Goal: Task Accomplishment & Management: Complete application form

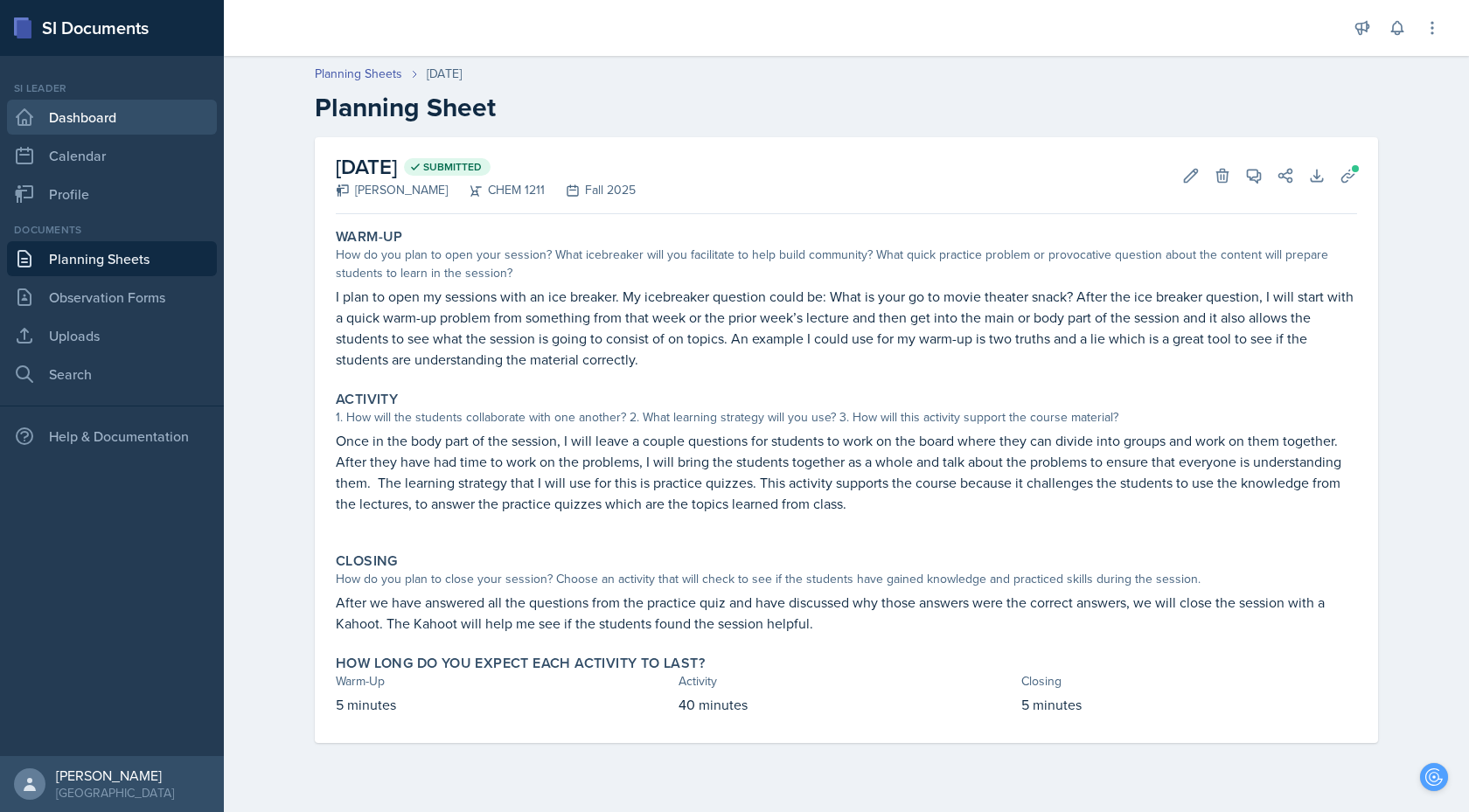
click at [62, 121] on link "Dashboard" at bounding box center [111, 117] width 210 height 35
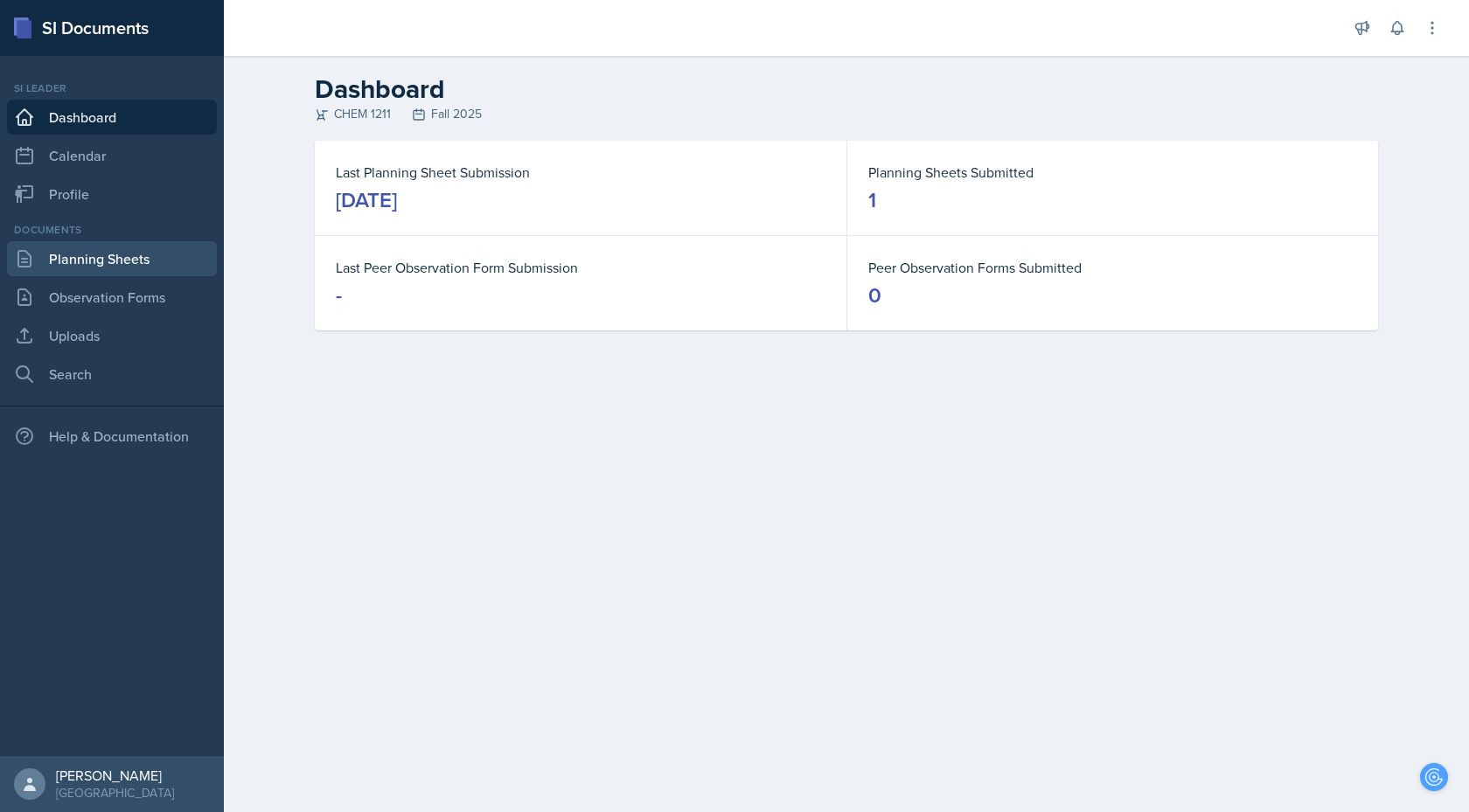
click at [101, 256] on link "Planning Sheets" at bounding box center [111, 258] width 210 height 35
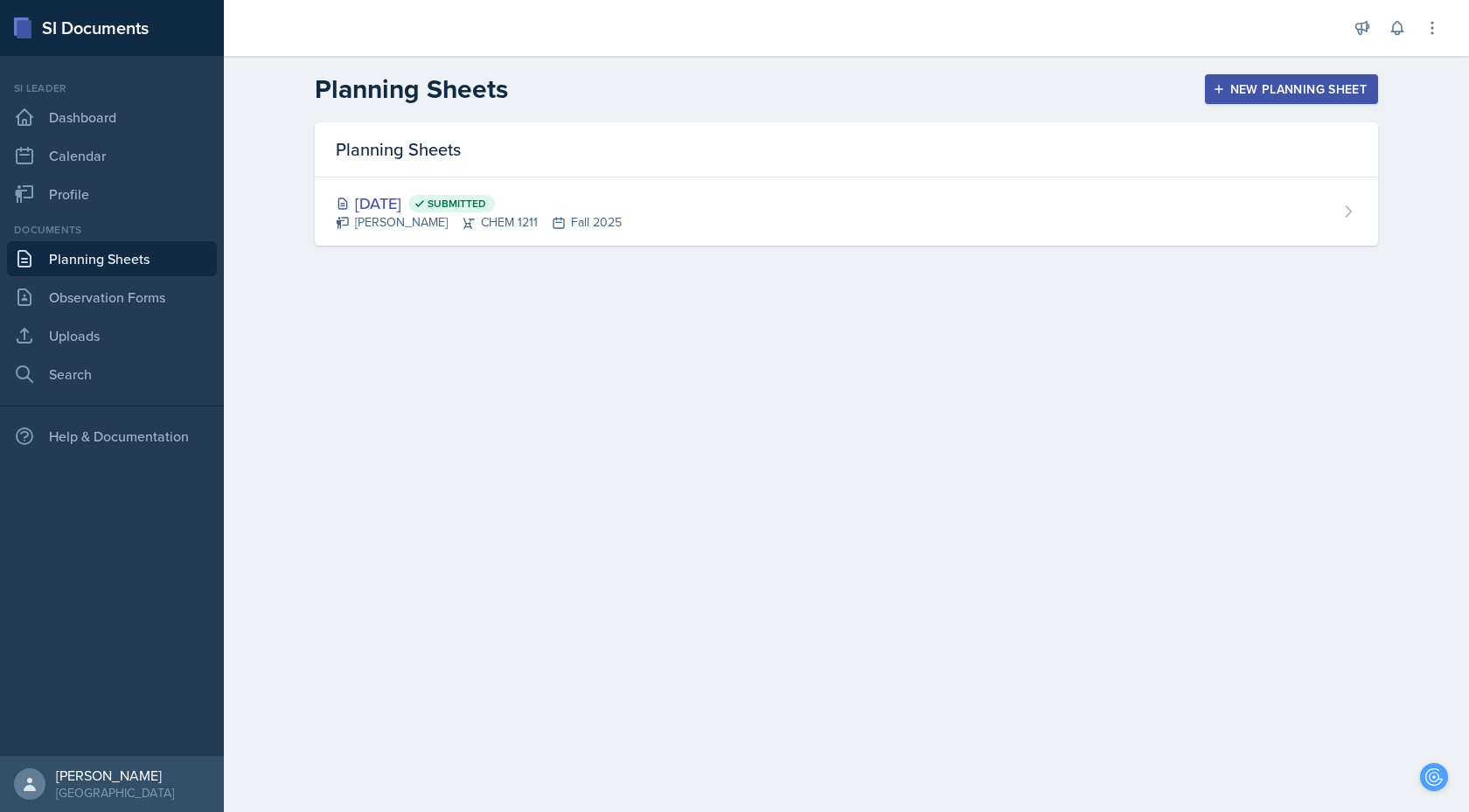
click at [1234, 82] on div "New Planning Sheet" at bounding box center [1291, 89] width 150 height 14
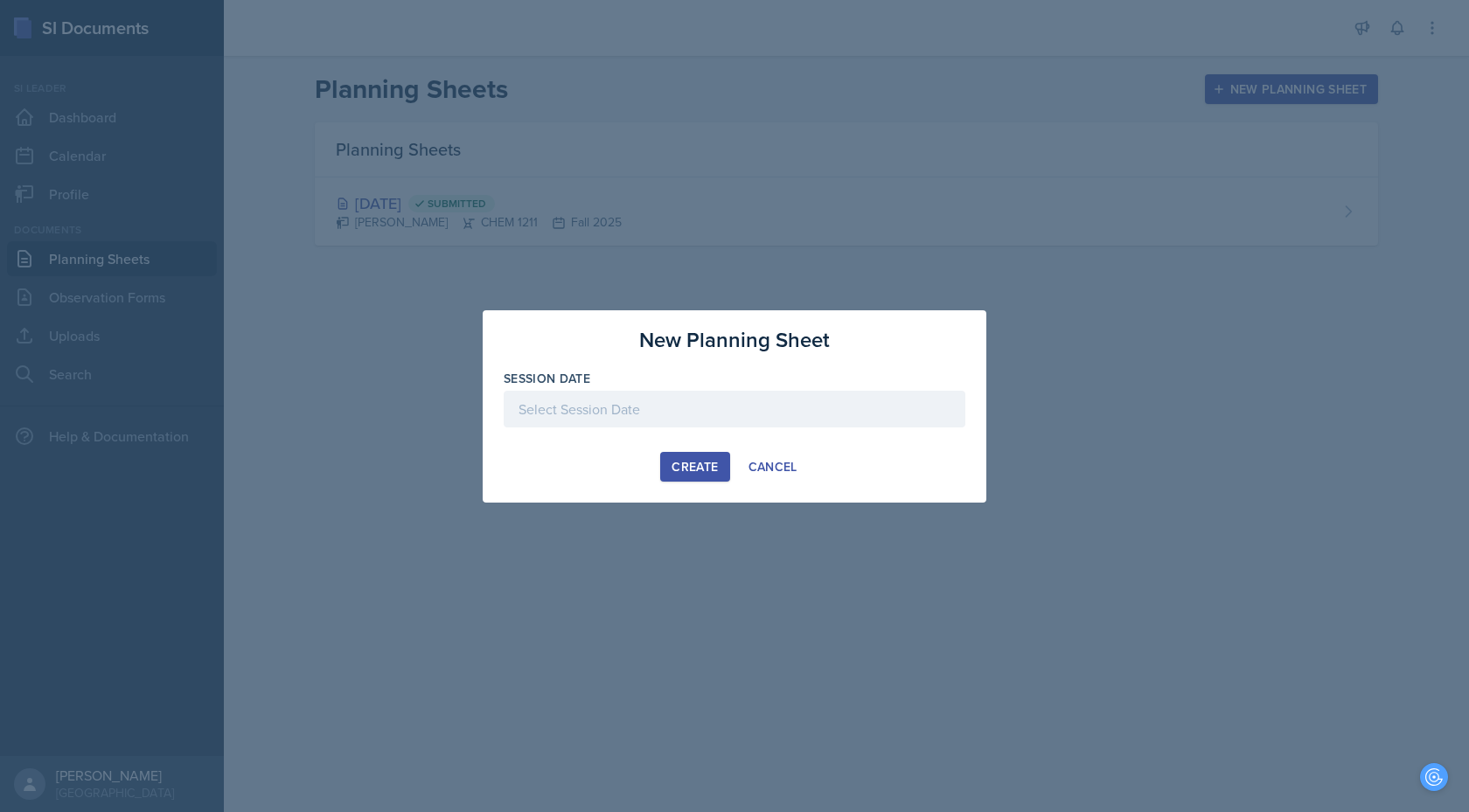
click at [725, 416] on div at bounding box center [734, 408] width 461 height 36
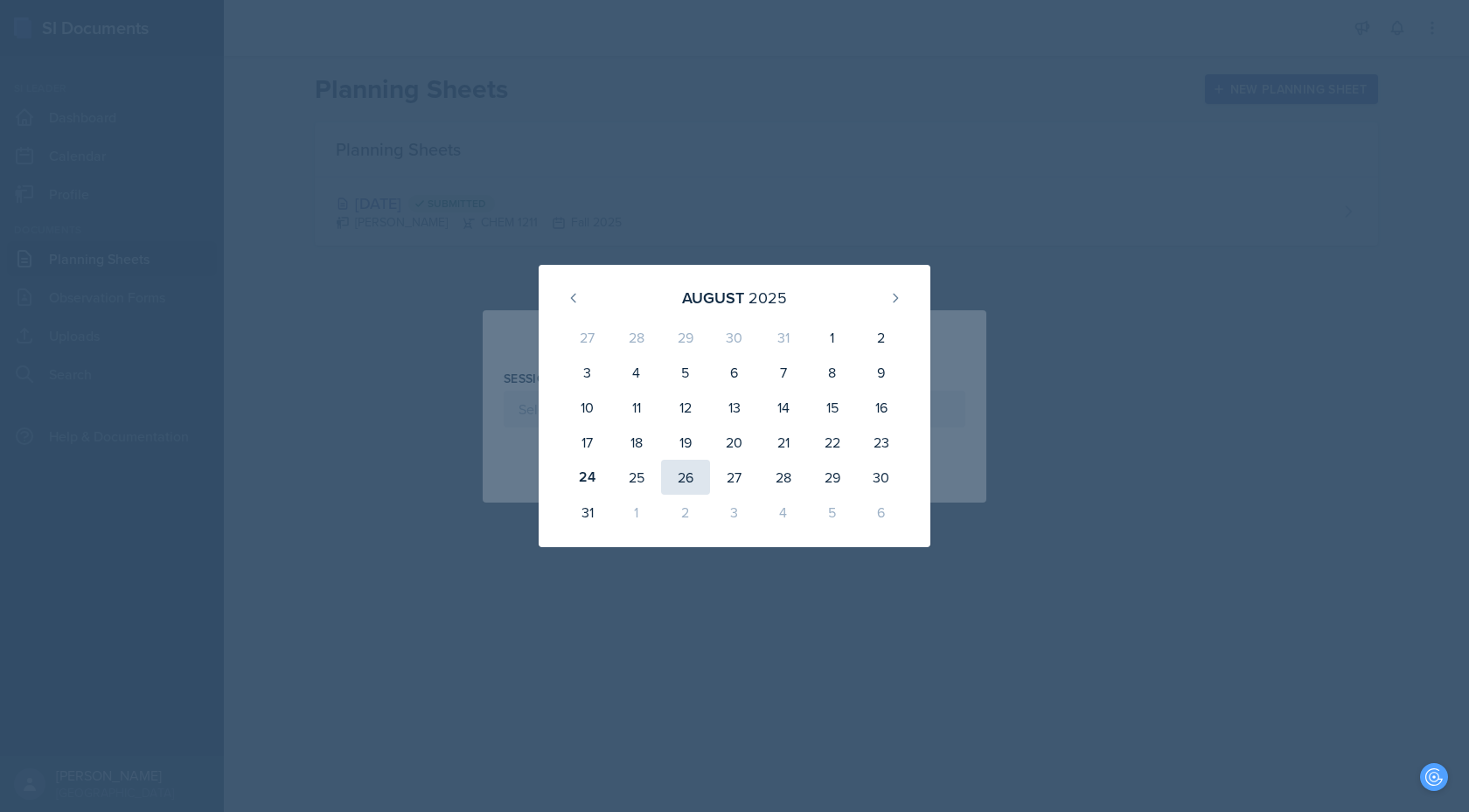
click at [680, 470] on div "26" at bounding box center [685, 477] width 49 height 35
type input "[DATE]"
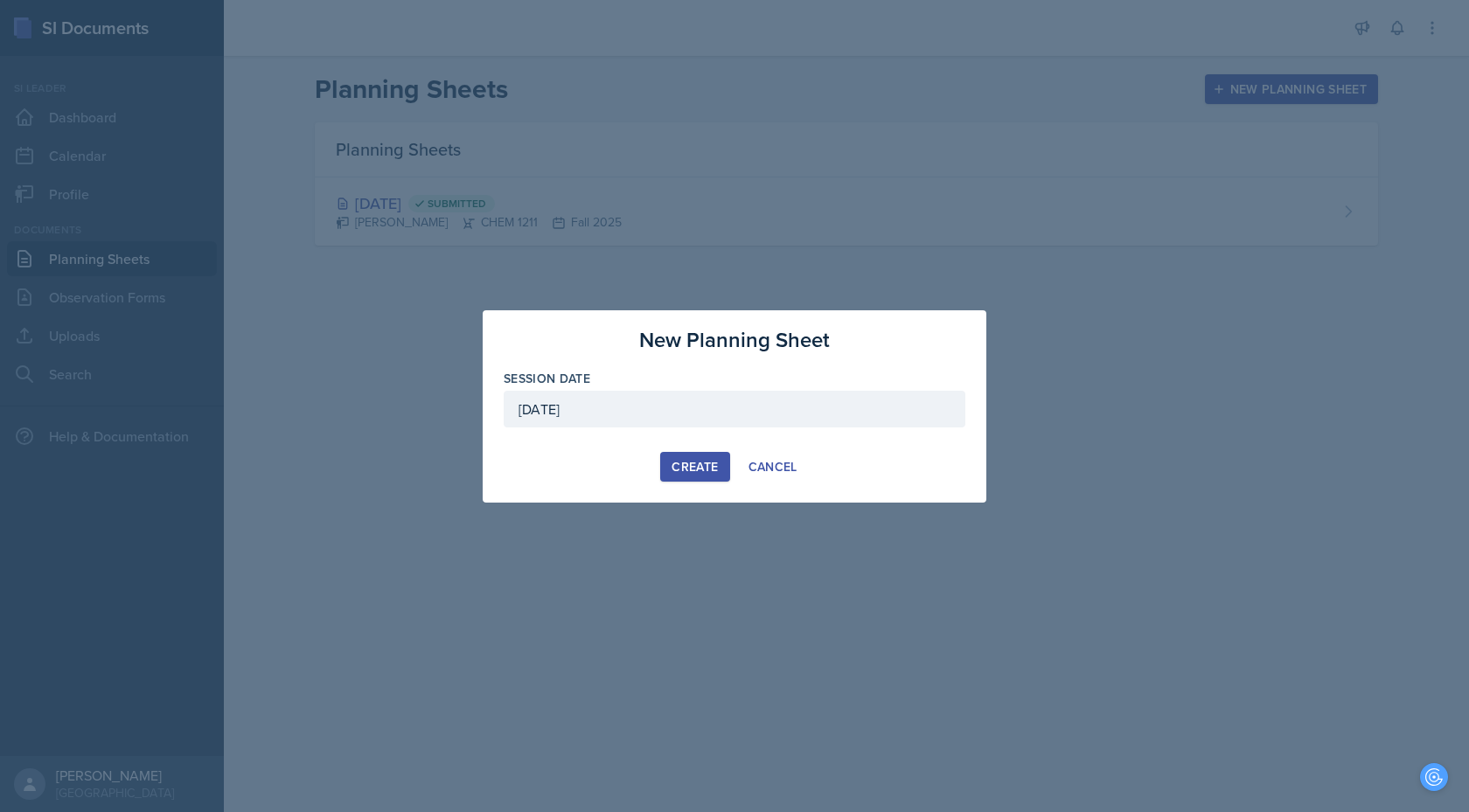
click at [682, 470] on div "Create" at bounding box center [695, 467] width 46 height 14
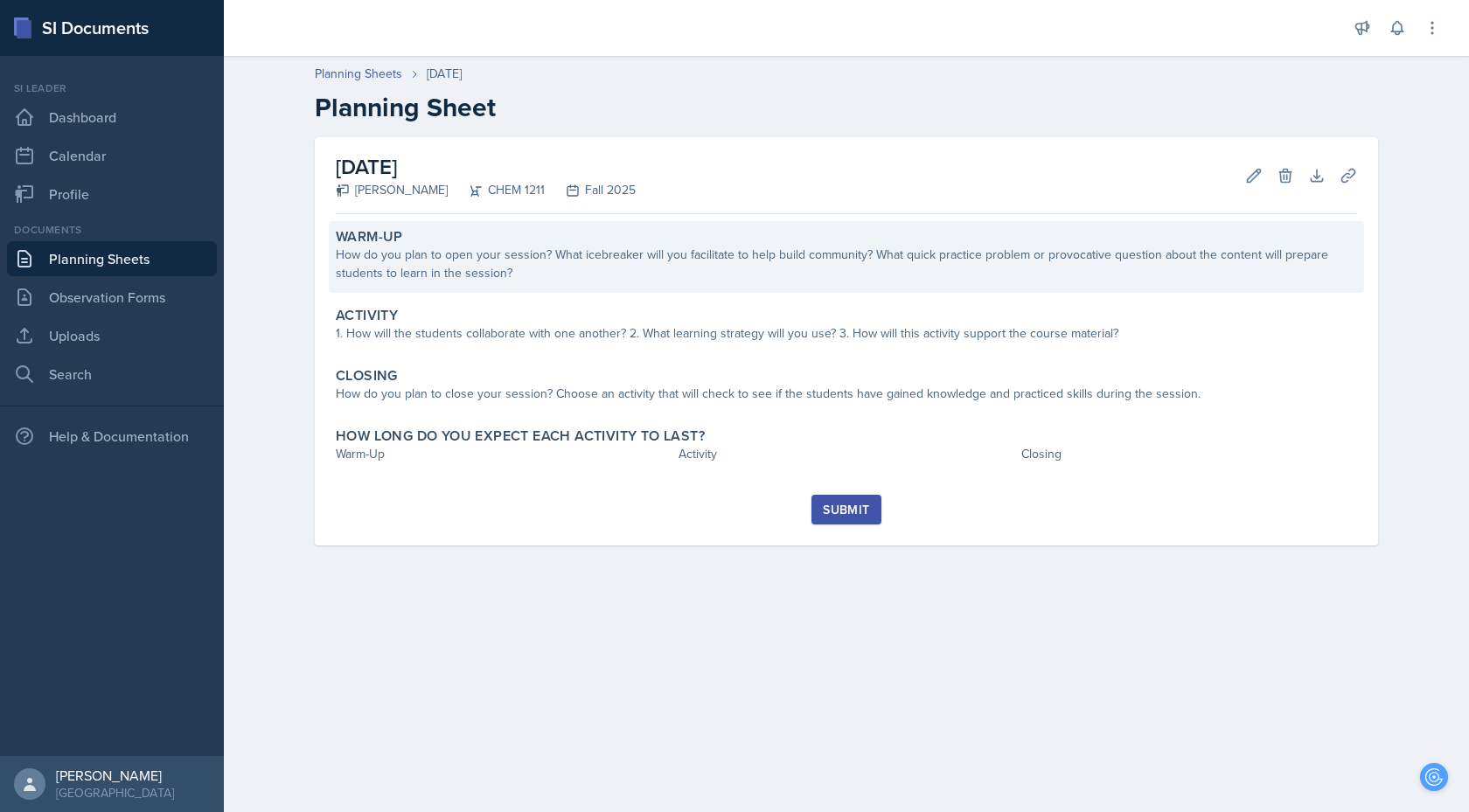
click at [578, 282] on div "Warm-Up How do you plan to open your session? What icebreaker will you facilita…" at bounding box center [846, 256] width 1035 height 72
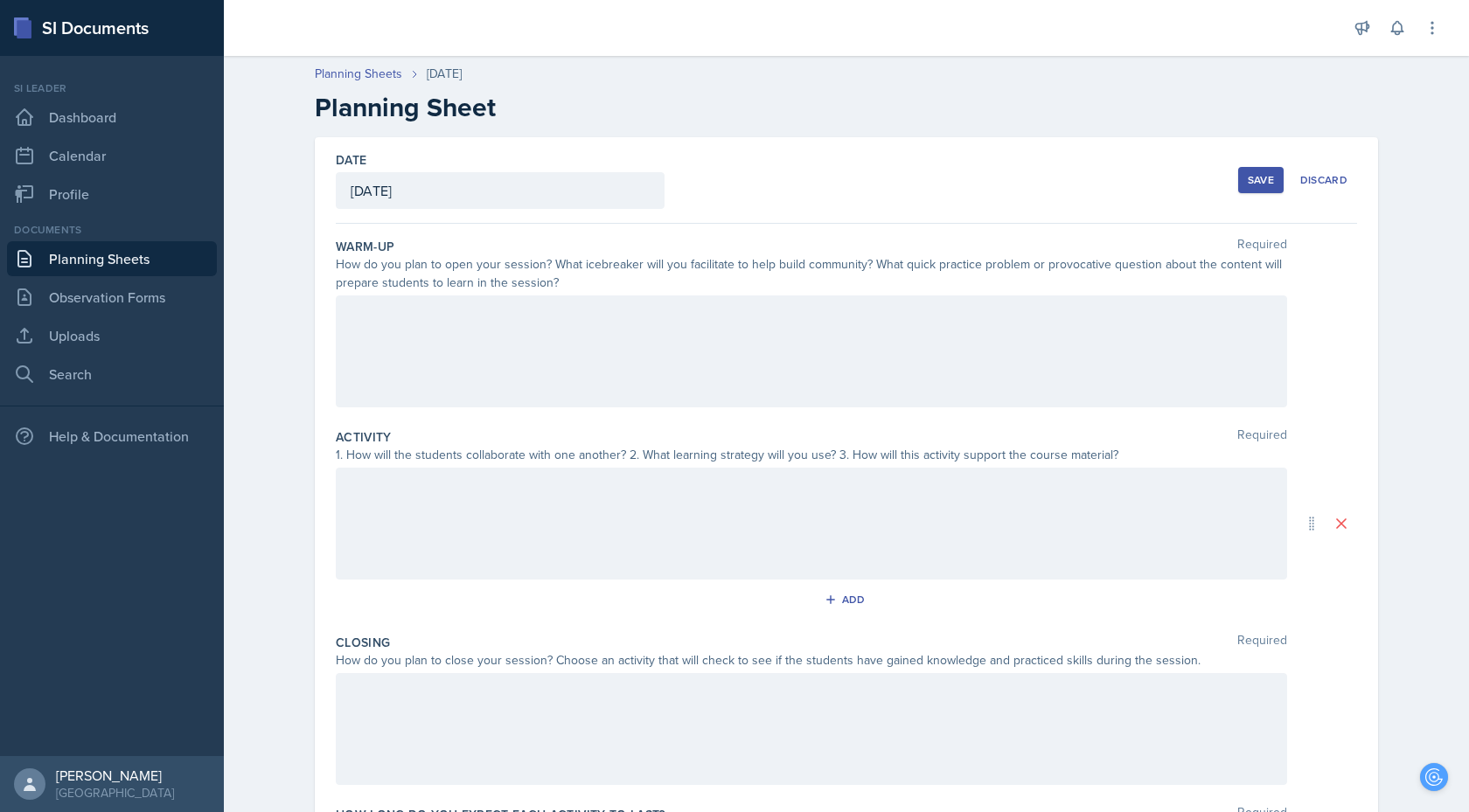
click at [501, 328] on div at bounding box center [812, 351] width 951 height 112
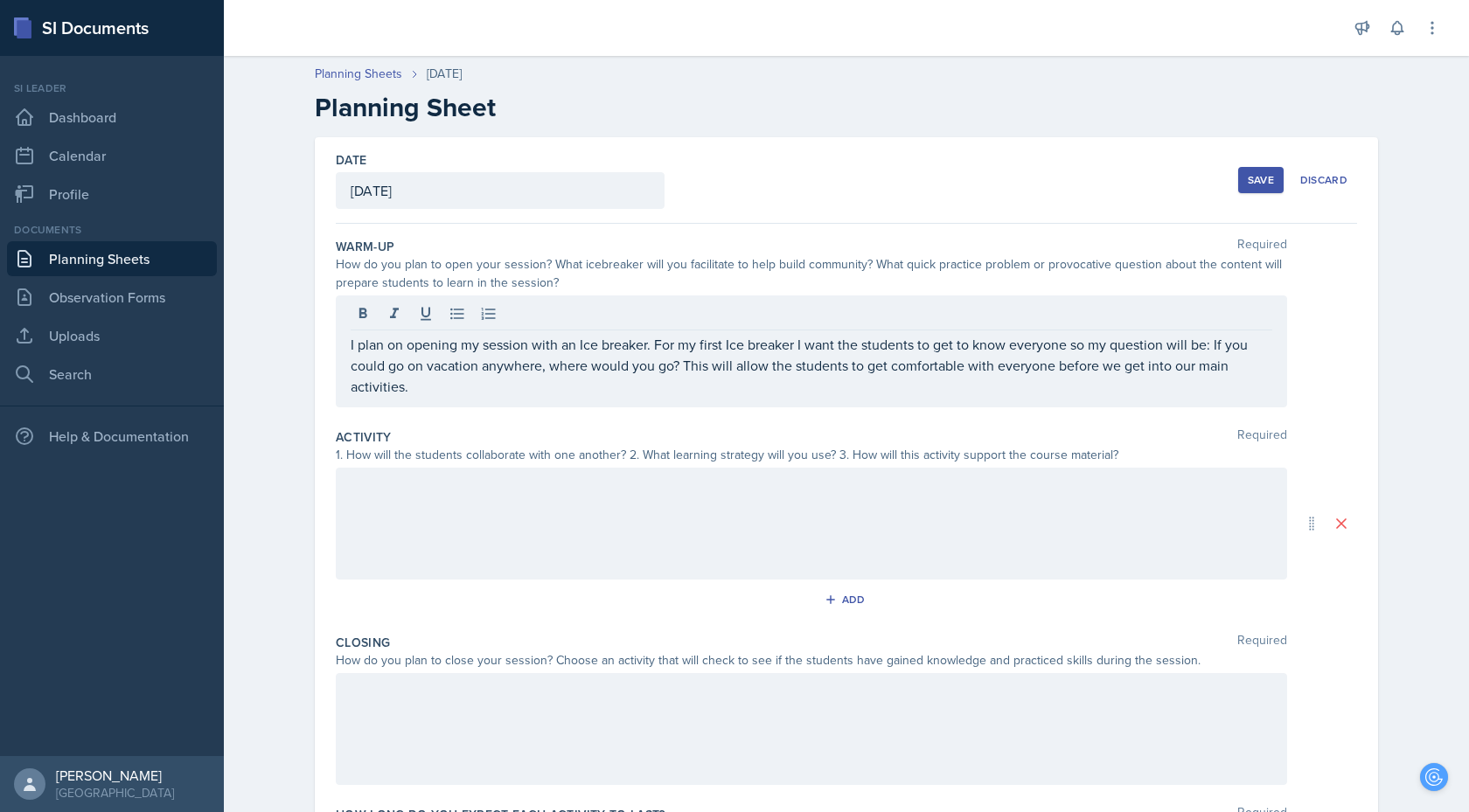
click at [459, 501] on div at bounding box center [812, 523] width 951 height 112
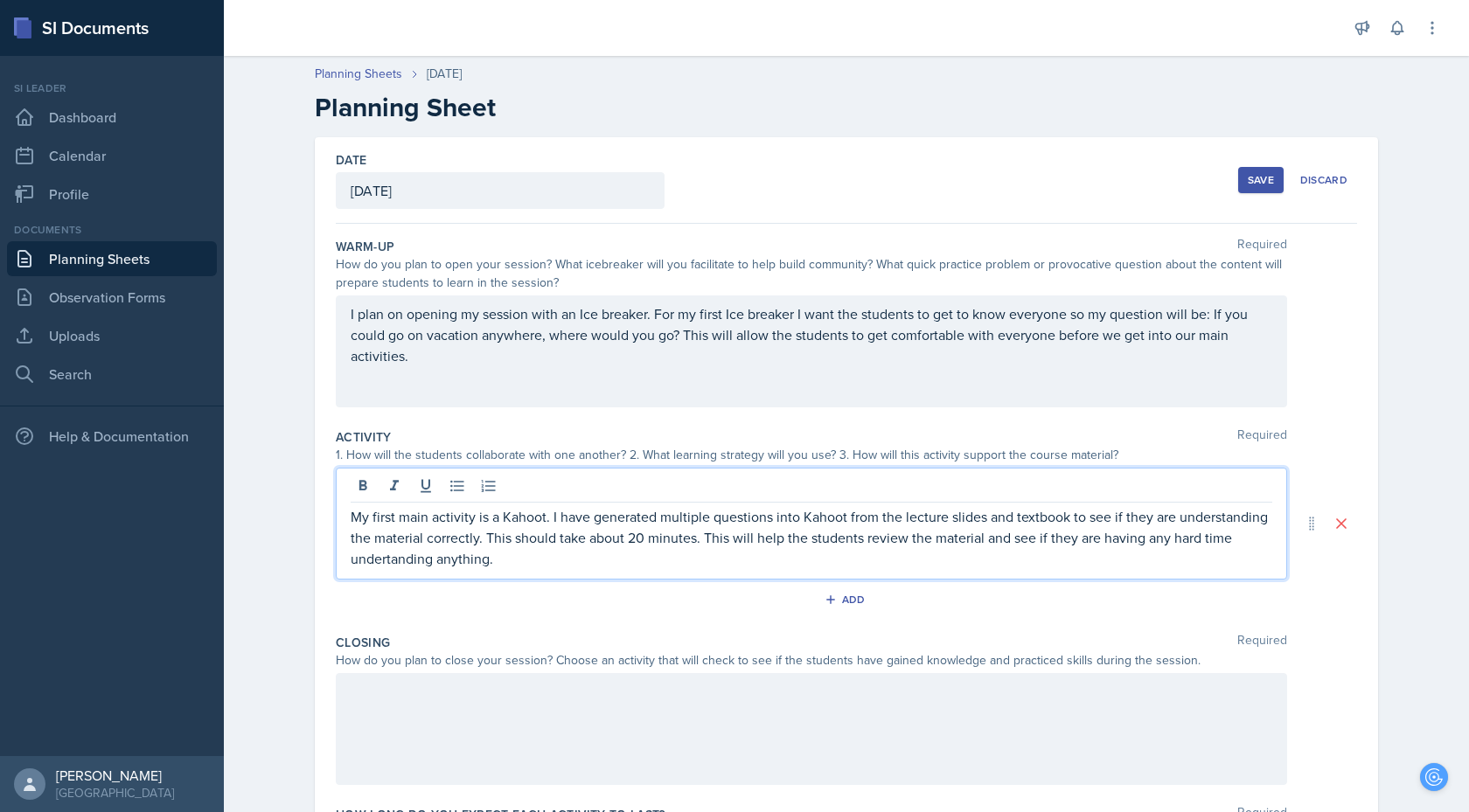
click at [387, 560] on p "My first main activity is a Kahoot. I have generated multiple questions into Ka…" at bounding box center [811, 538] width 922 height 63
click at [523, 566] on p "My first main activity is a Kahoot. I have generated multiple questions into Ka…" at bounding box center [811, 538] width 922 height 63
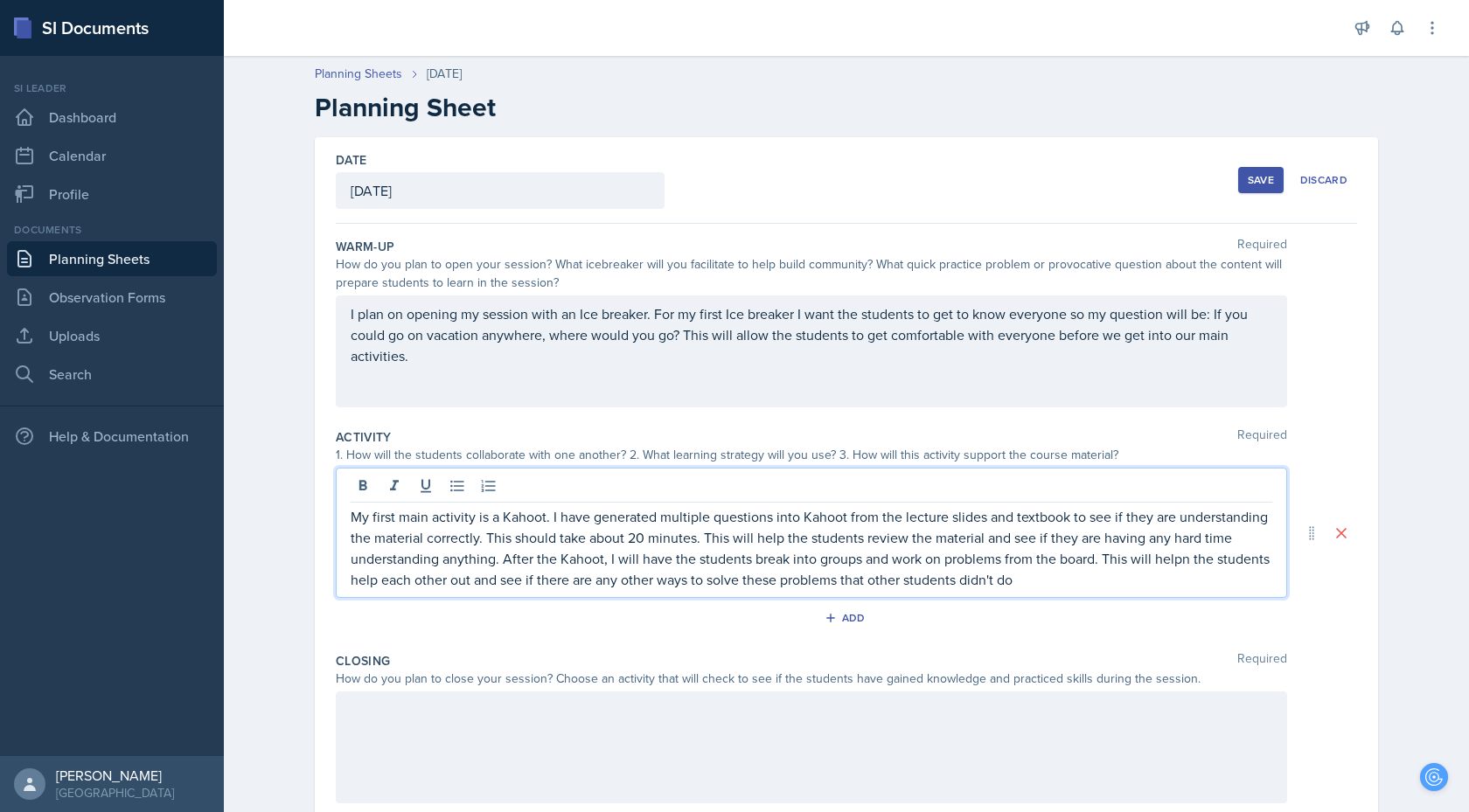
click at [1186, 561] on p "My first main activity is a Kahoot. I have generated multiple questions into Ka…" at bounding box center [811, 548] width 922 height 84
click at [1048, 578] on p "My first main activity is a Kahoot. I have generated multiple questions into Ka…" at bounding box center [811, 548] width 922 height 84
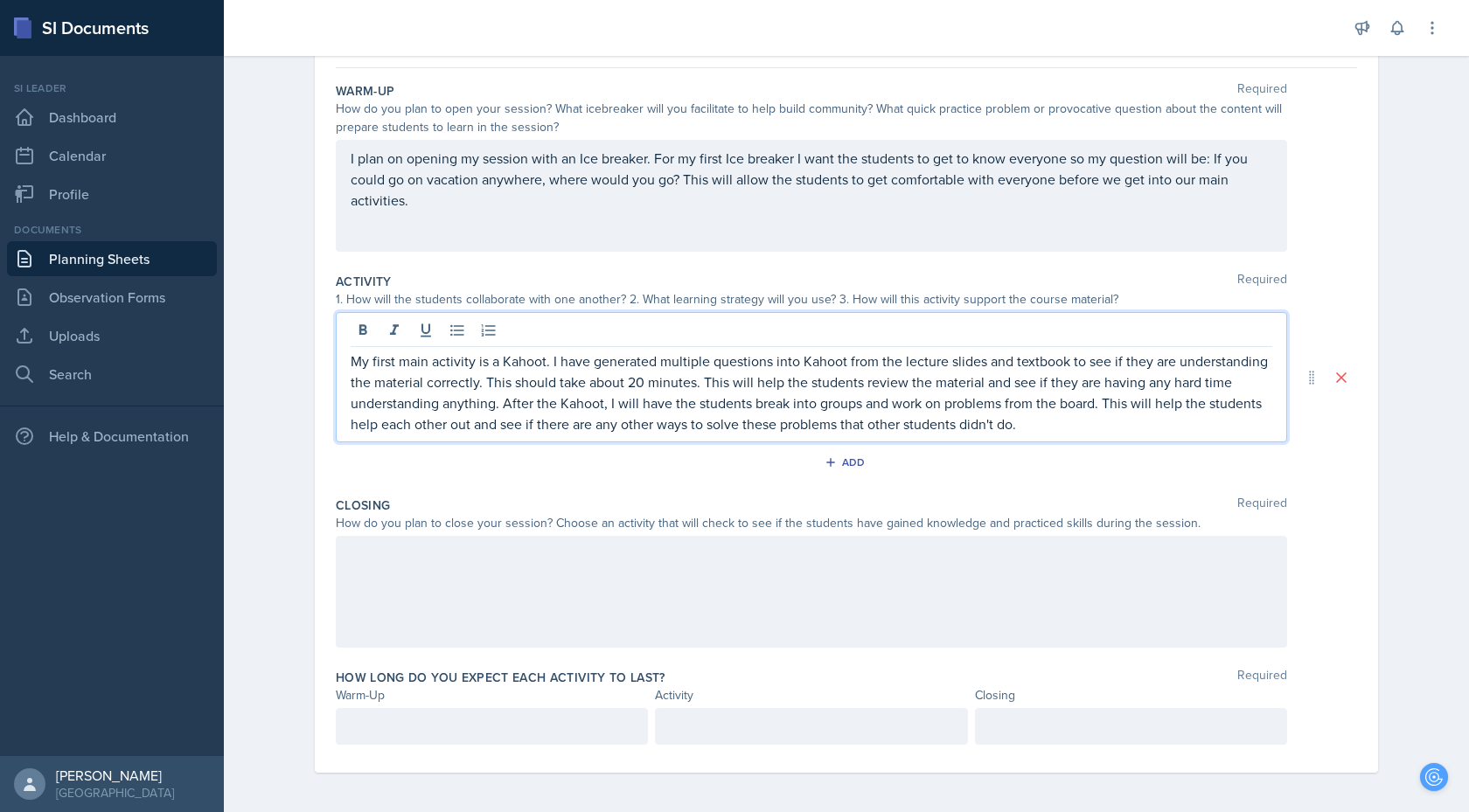
scroll to position [158, 0]
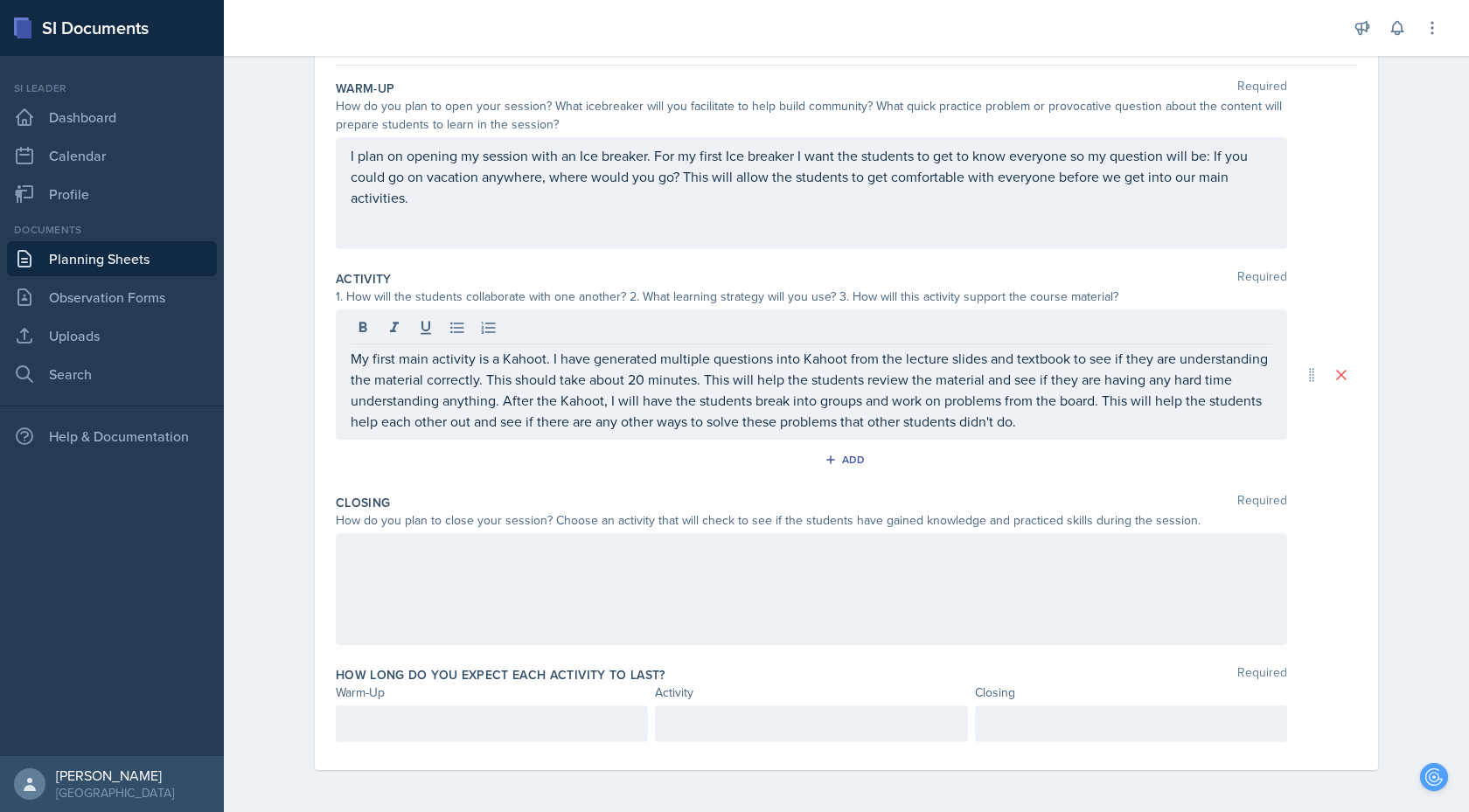
click at [586, 576] on div at bounding box center [812, 588] width 951 height 112
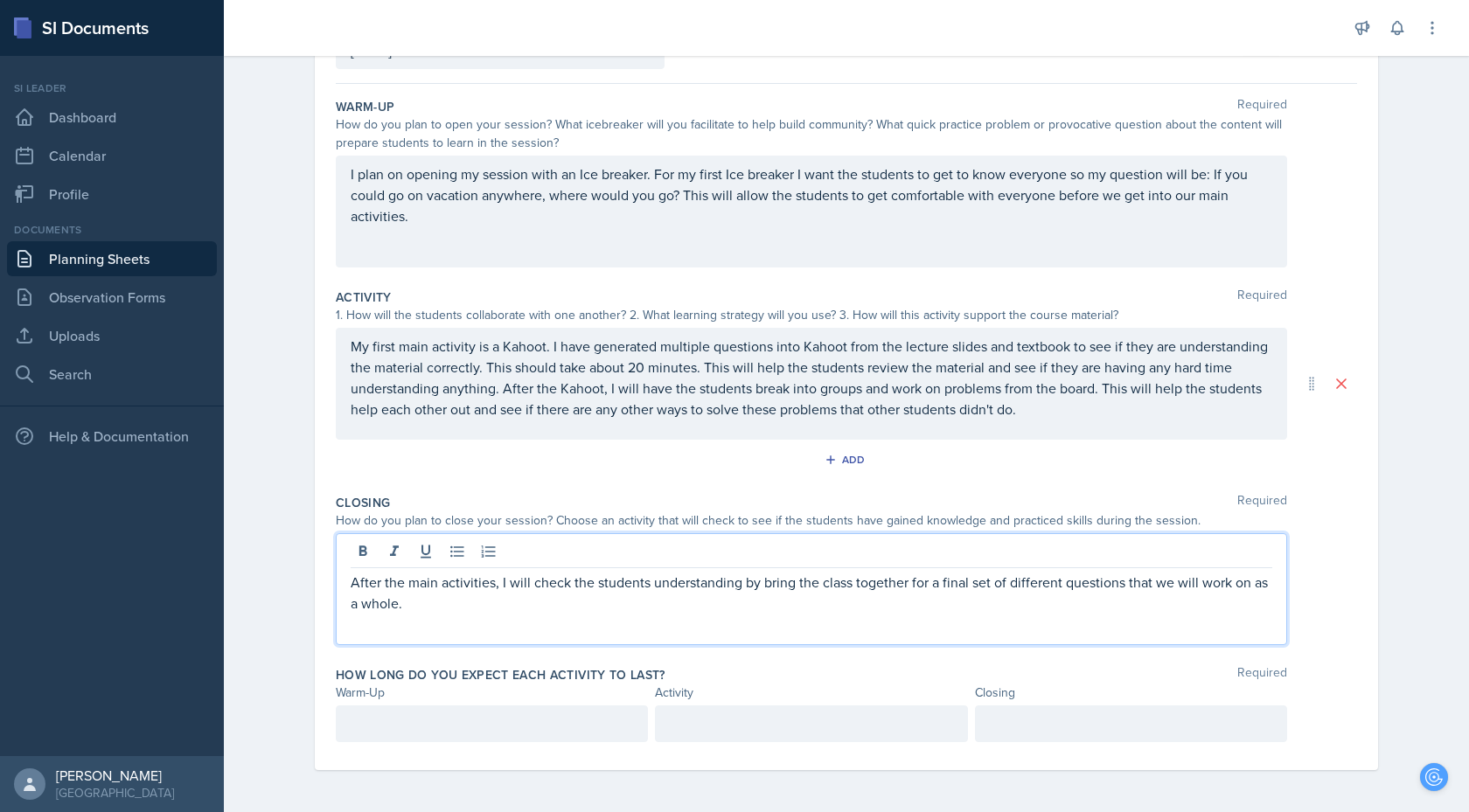
scroll to position [170, 0]
click at [379, 725] on p at bounding box center [491, 723] width 282 height 21
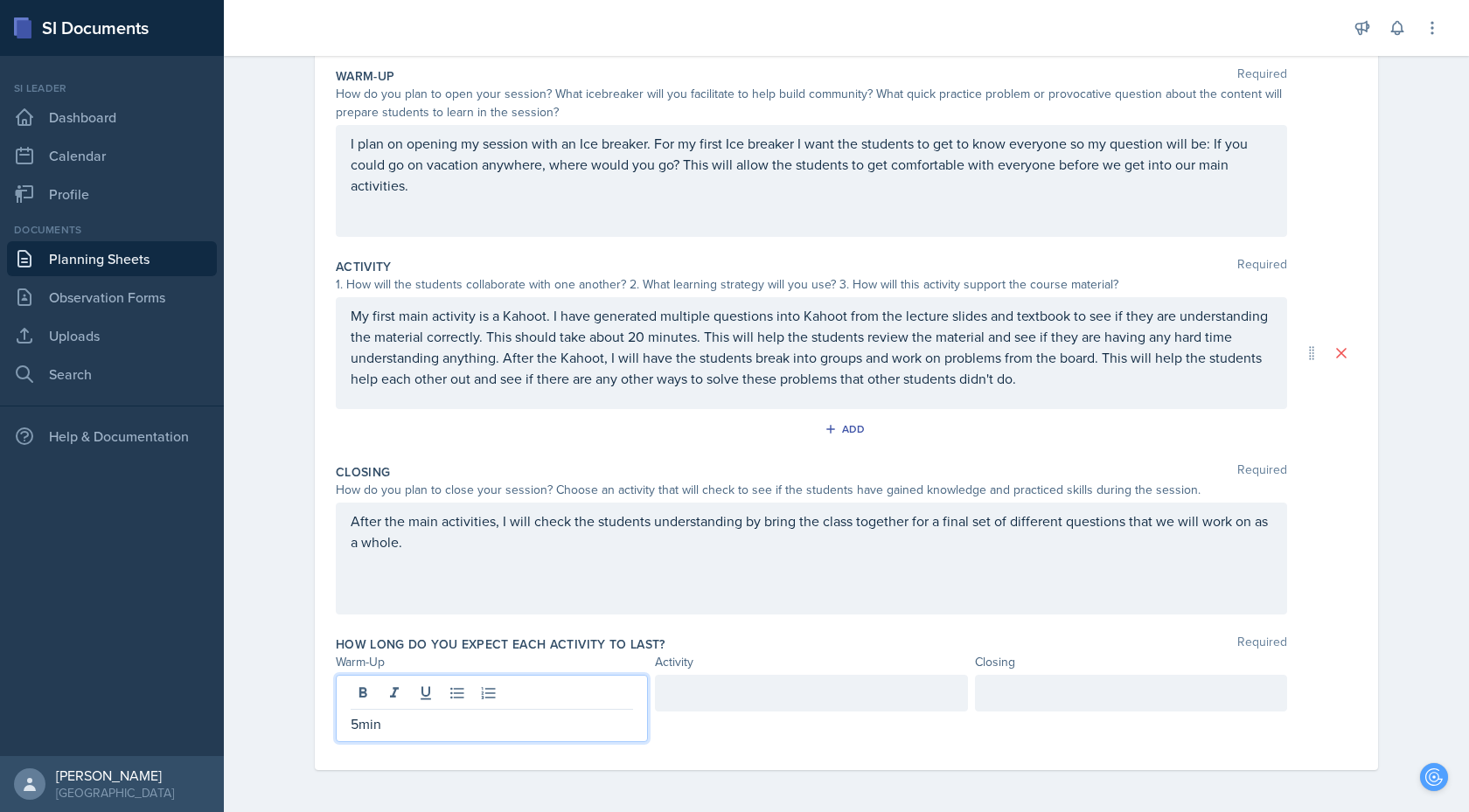
click at [722, 697] on div at bounding box center [811, 692] width 312 height 36
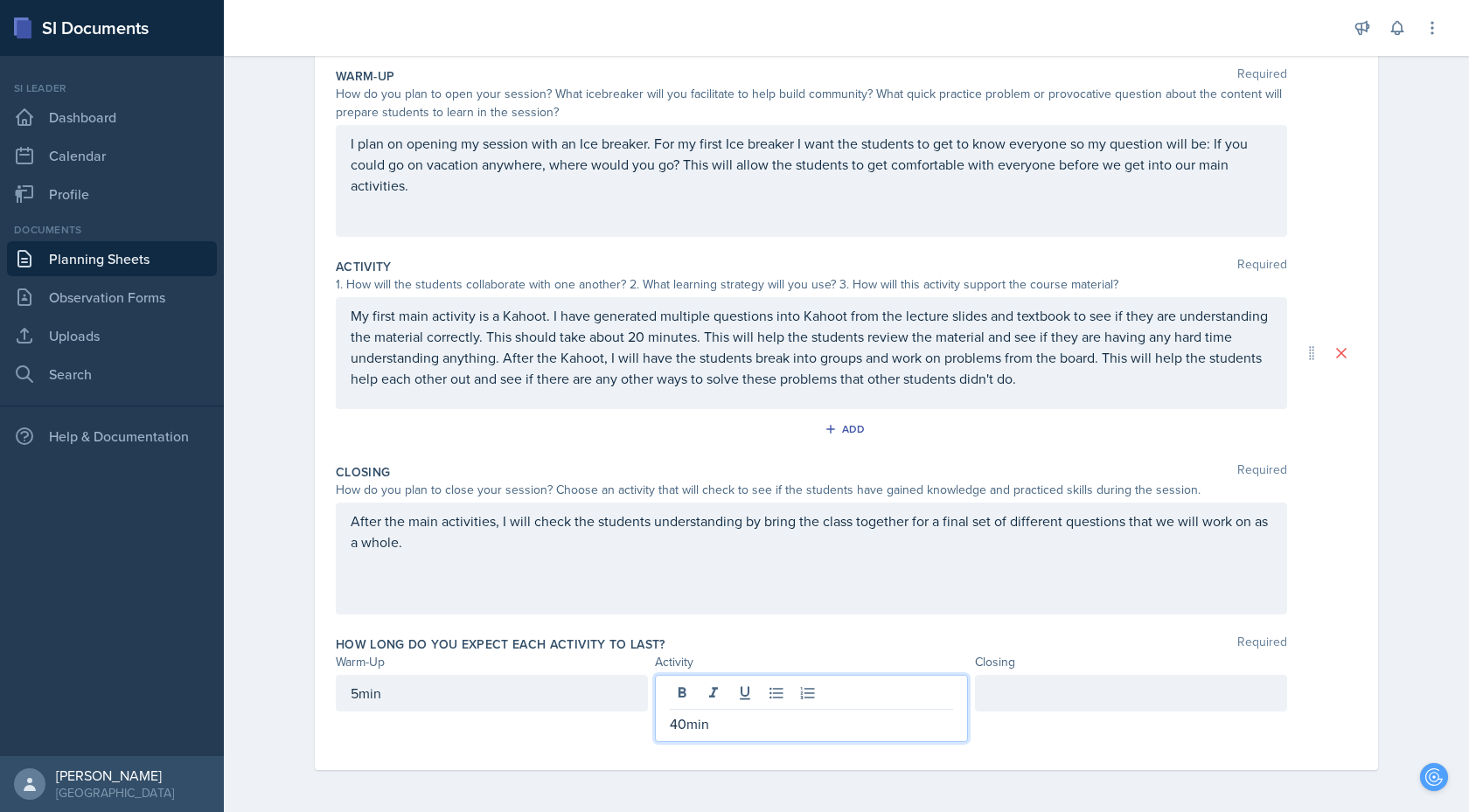
click at [1011, 686] on div at bounding box center [1131, 692] width 312 height 36
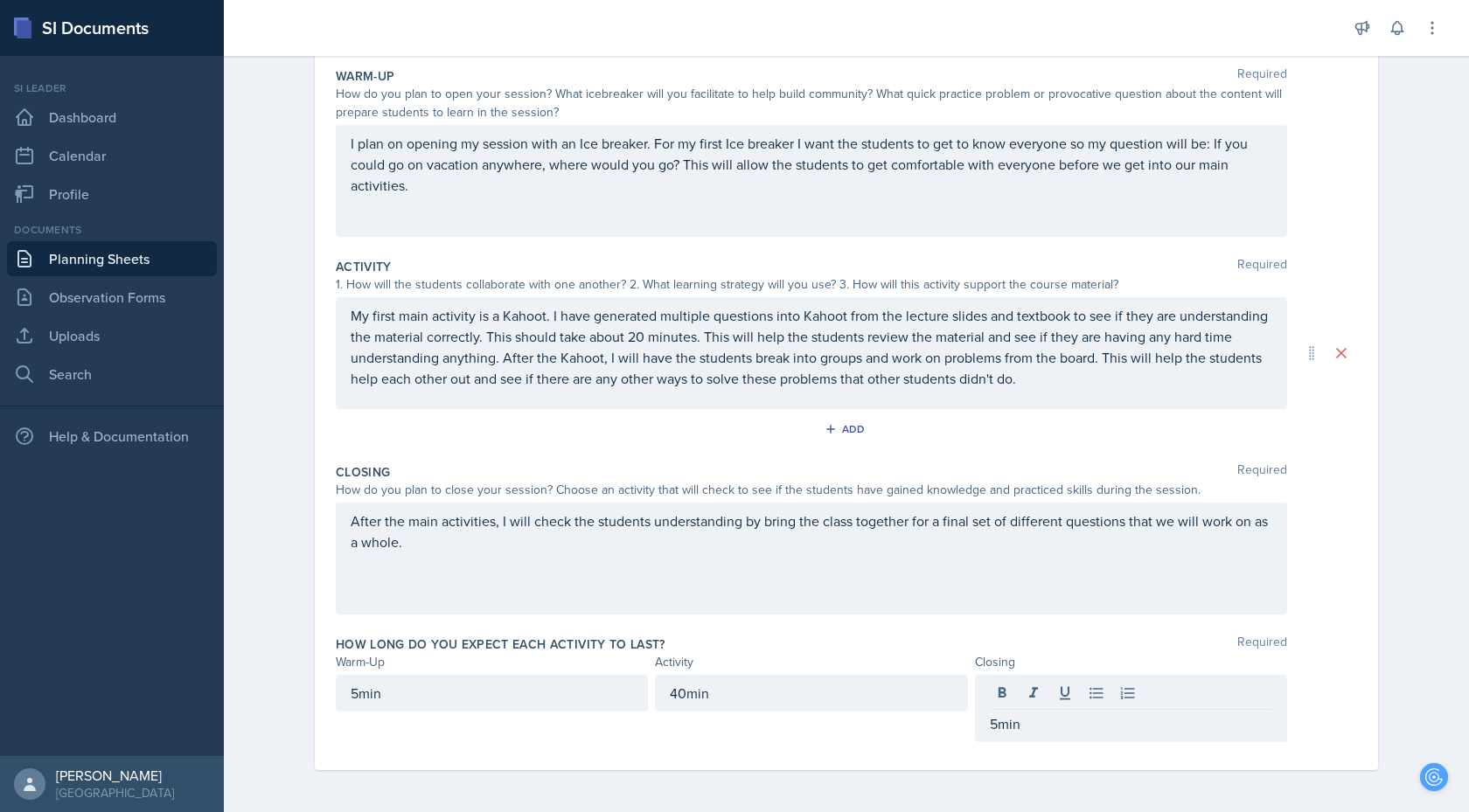
click at [790, 743] on div "How long do you expect each activity to last? Required Warm-Up Activity Closing…" at bounding box center [846, 691] width 1021 height 127
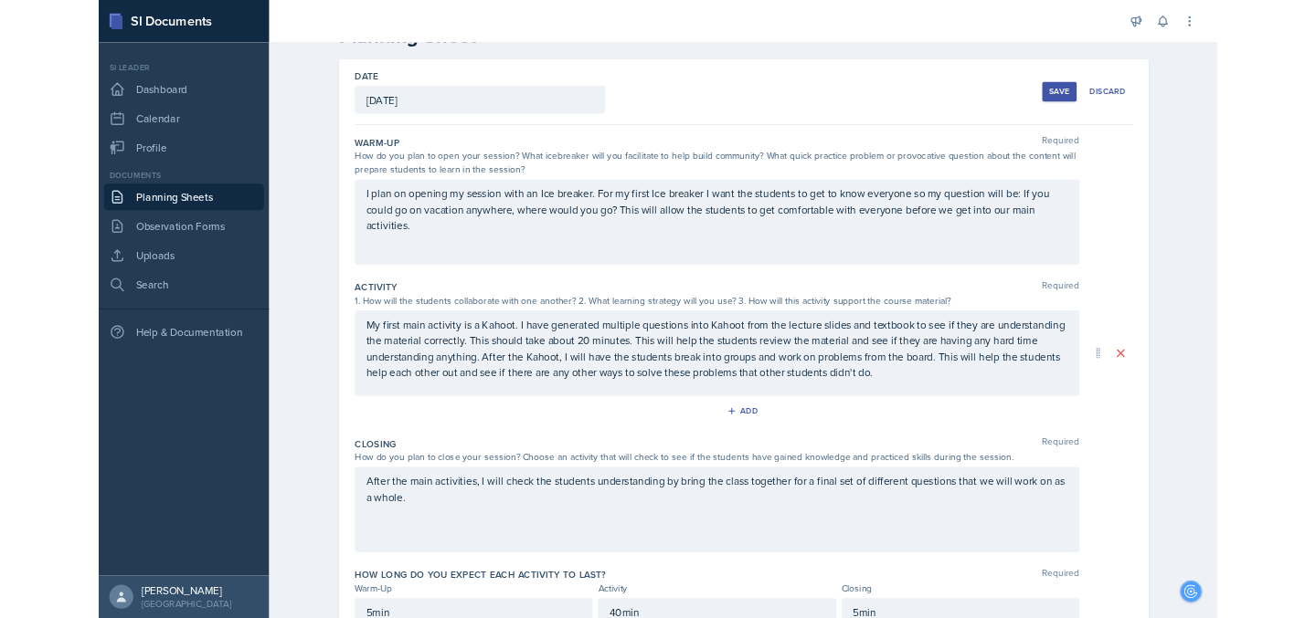
scroll to position [0, 0]
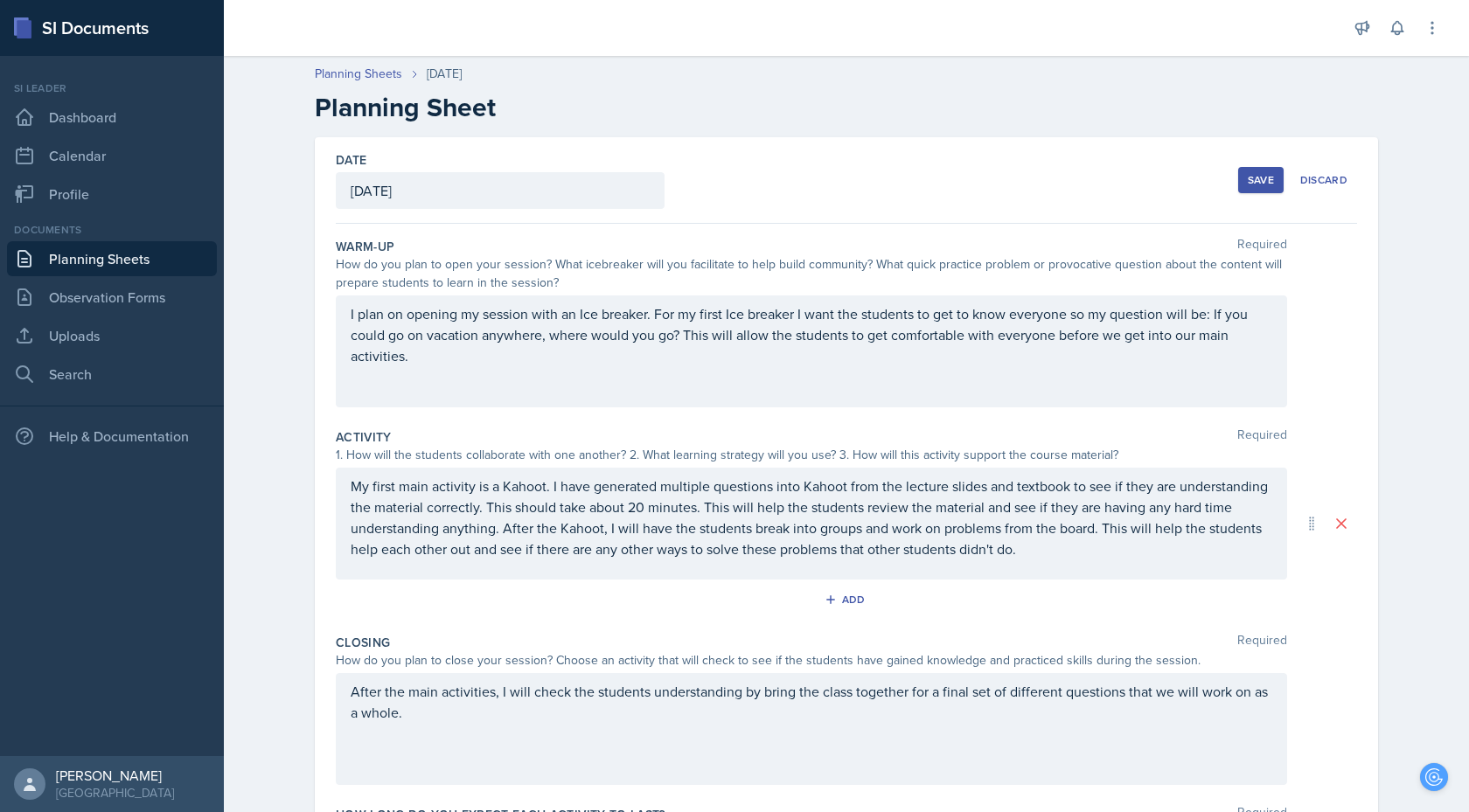
click at [1264, 177] on div "Save" at bounding box center [1260, 180] width 26 height 14
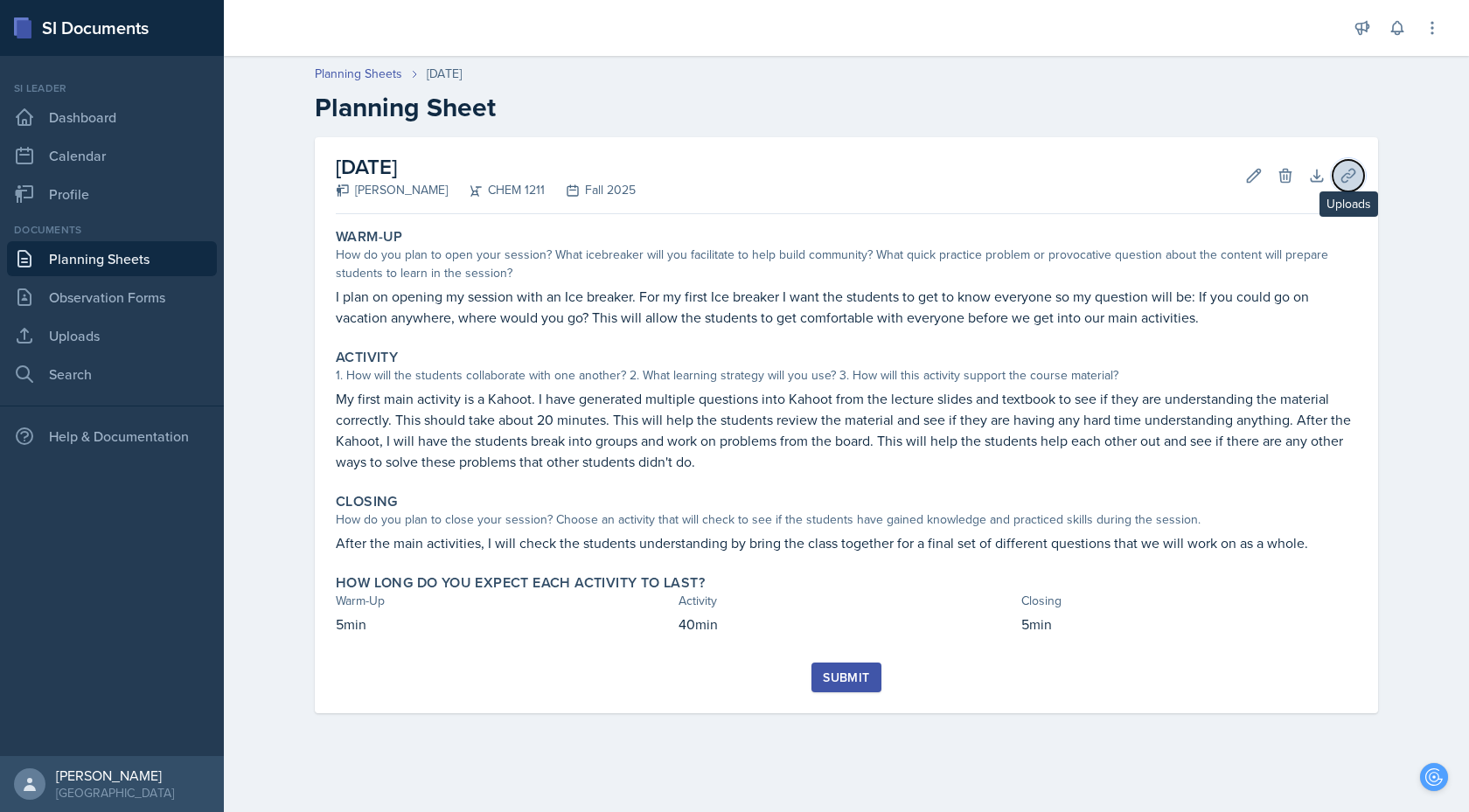
click at [1355, 173] on icon at bounding box center [1348, 175] width 17 height 17
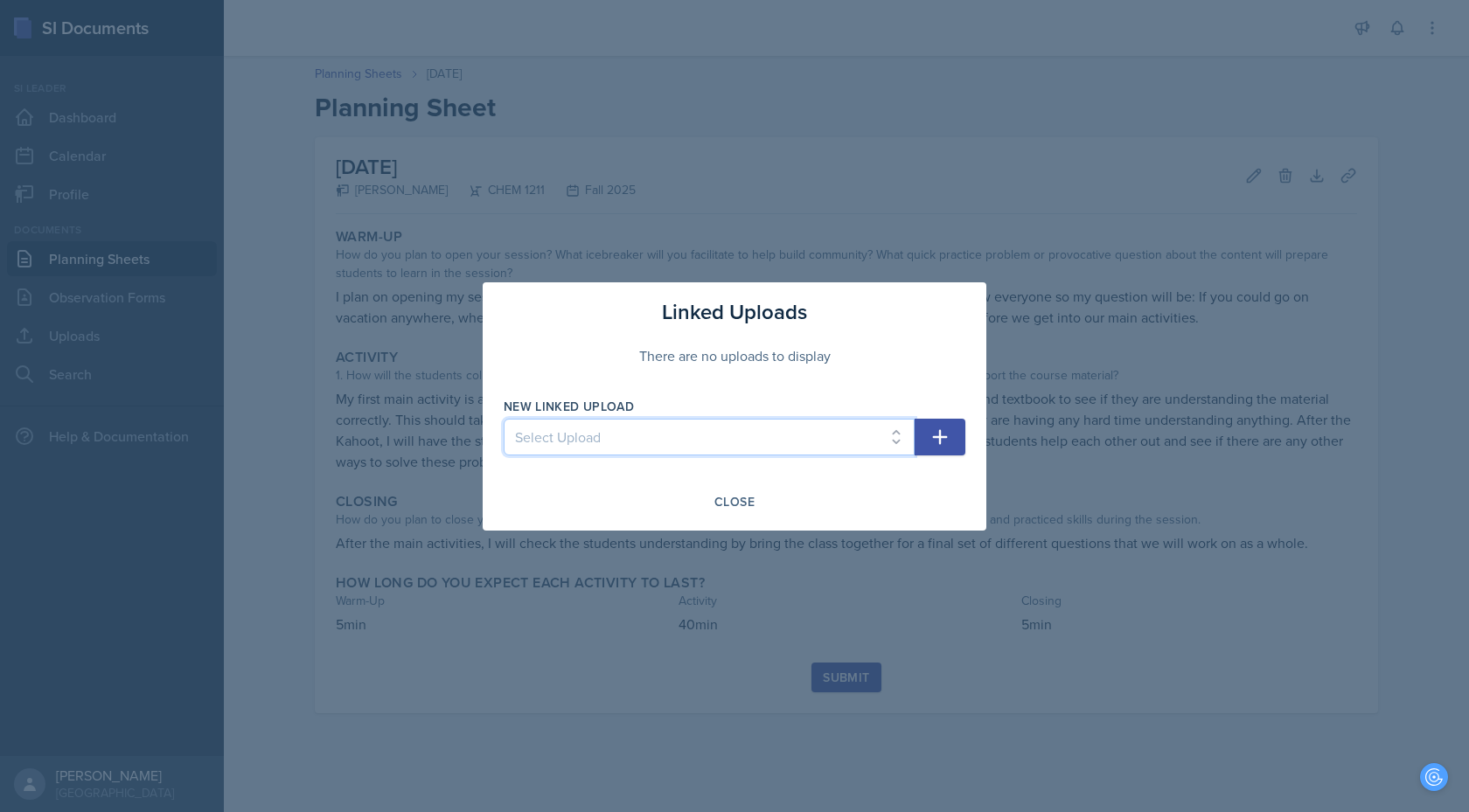
click at [798, 439] on select "Select Upload Powerpoint" at bounding box center [708, 437] width 411 height 36
select select "21aaf323-d706-4f55-abf8-ea735e31a4a2"
click at [943, 435] on icon "button" at bounding box center [940, 437] width 21 height 21
select select
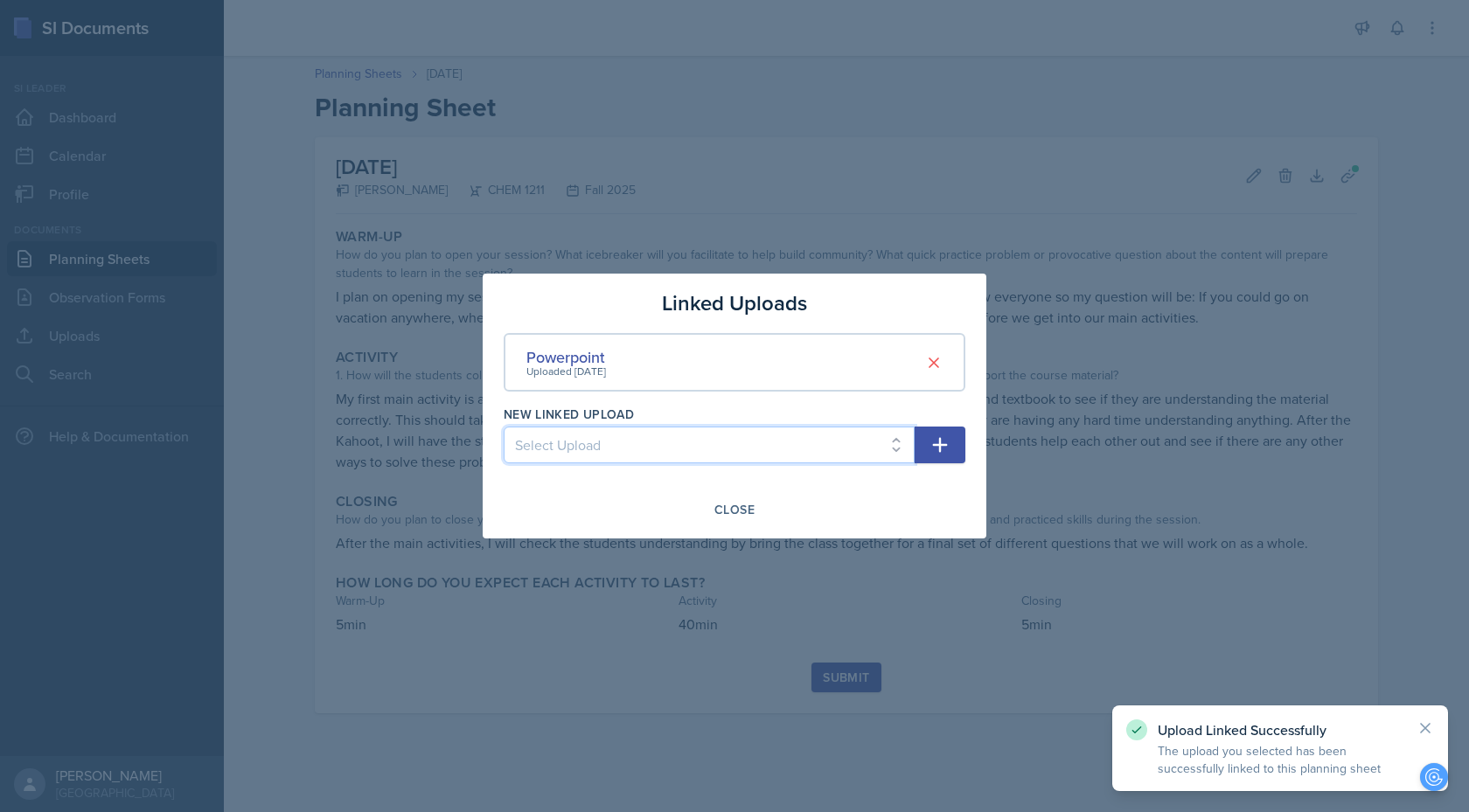
click at [669, 453] on select "Select Upload" at bounding box center [708, 445] width 411 height 36
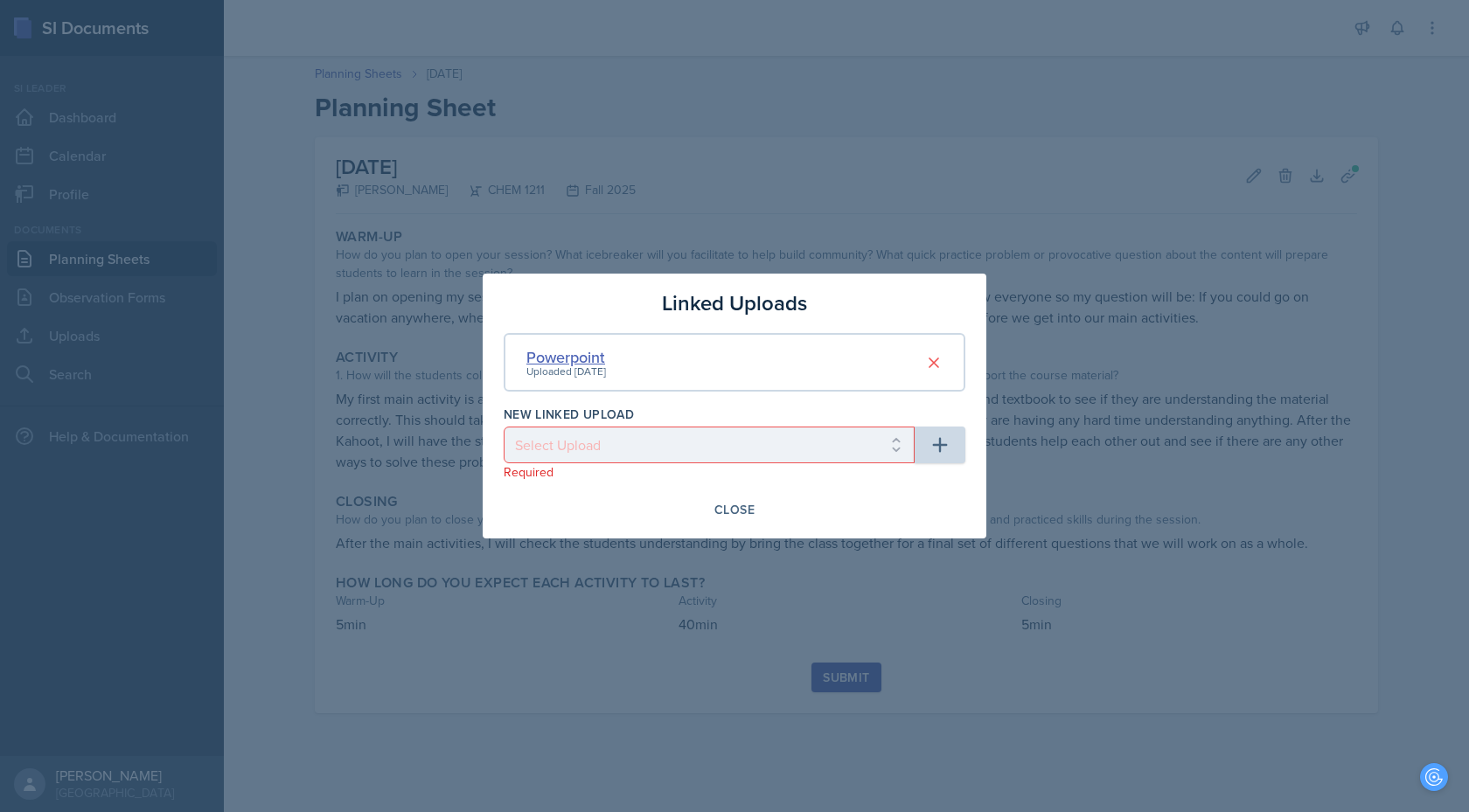
click at [581, 353] on div "Powerpoint" at bounding box center [566, 357] width 79 height 24
click at [582, 359] on div "Powerpoint" at bounding box center [566, 357] width 79 height 24
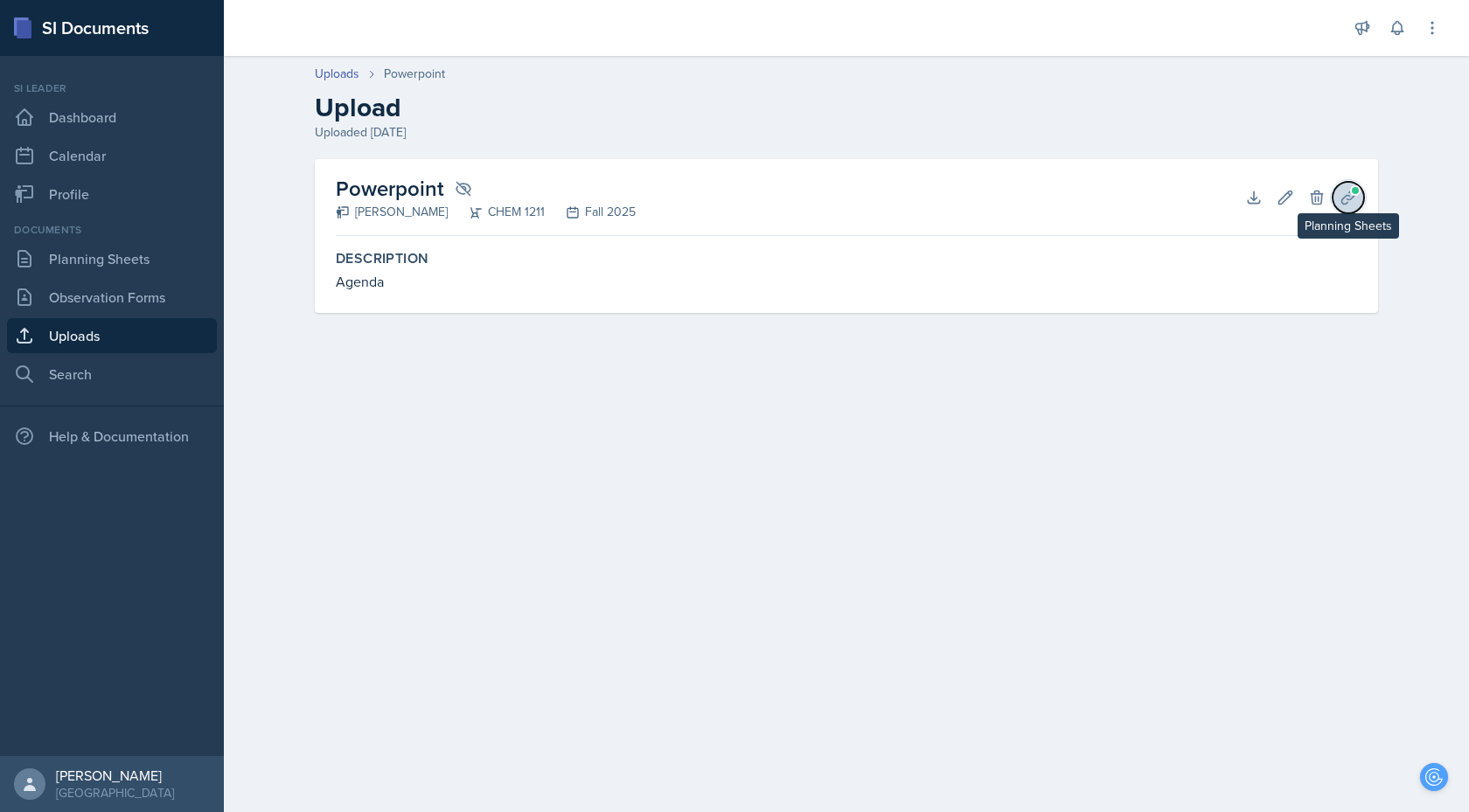
click at [1344, 197] on icon at bounding box center [1348, 197] width 17 height 17
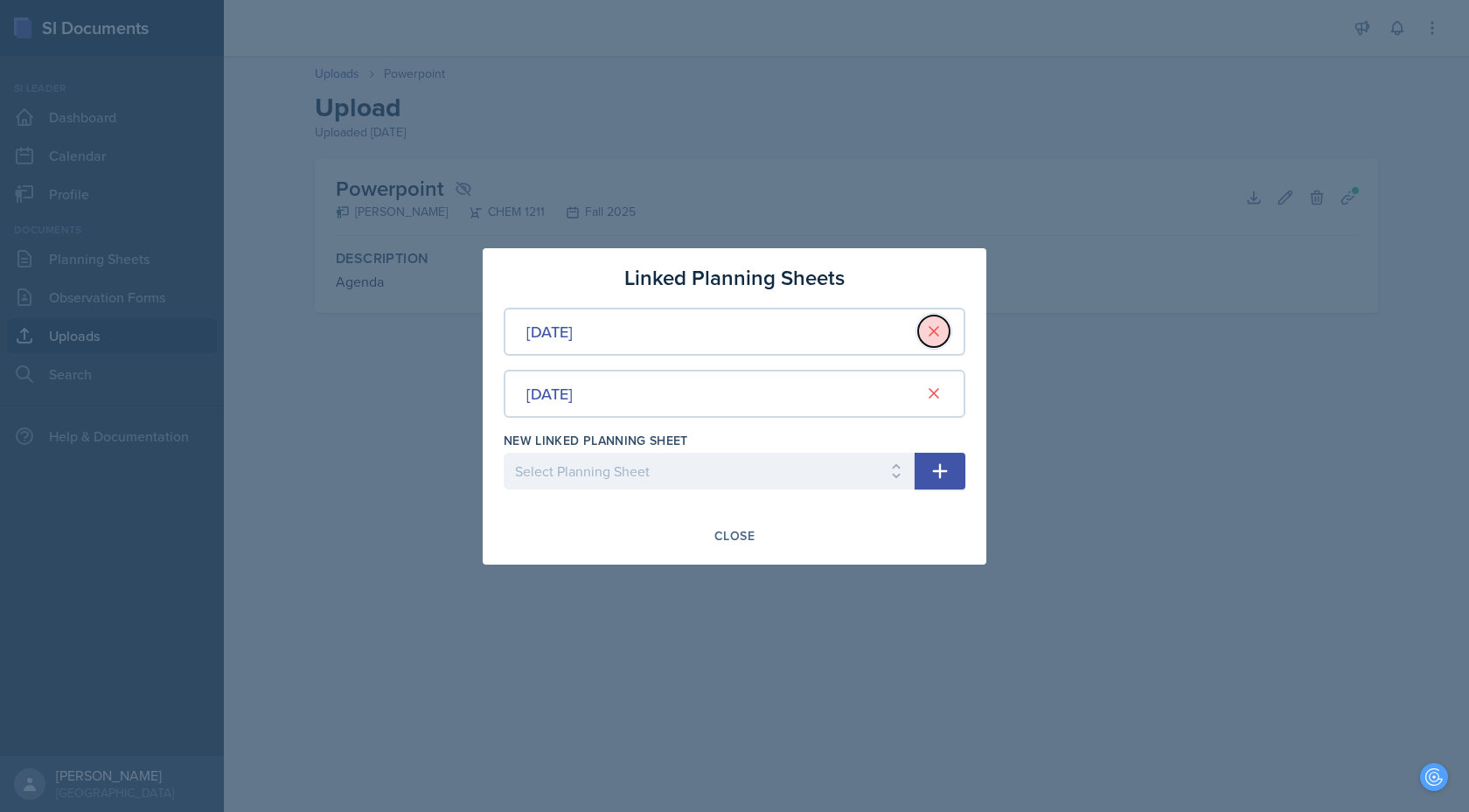
click at [929, 340] on button at bounding box center [933, 331] width 32 height 32
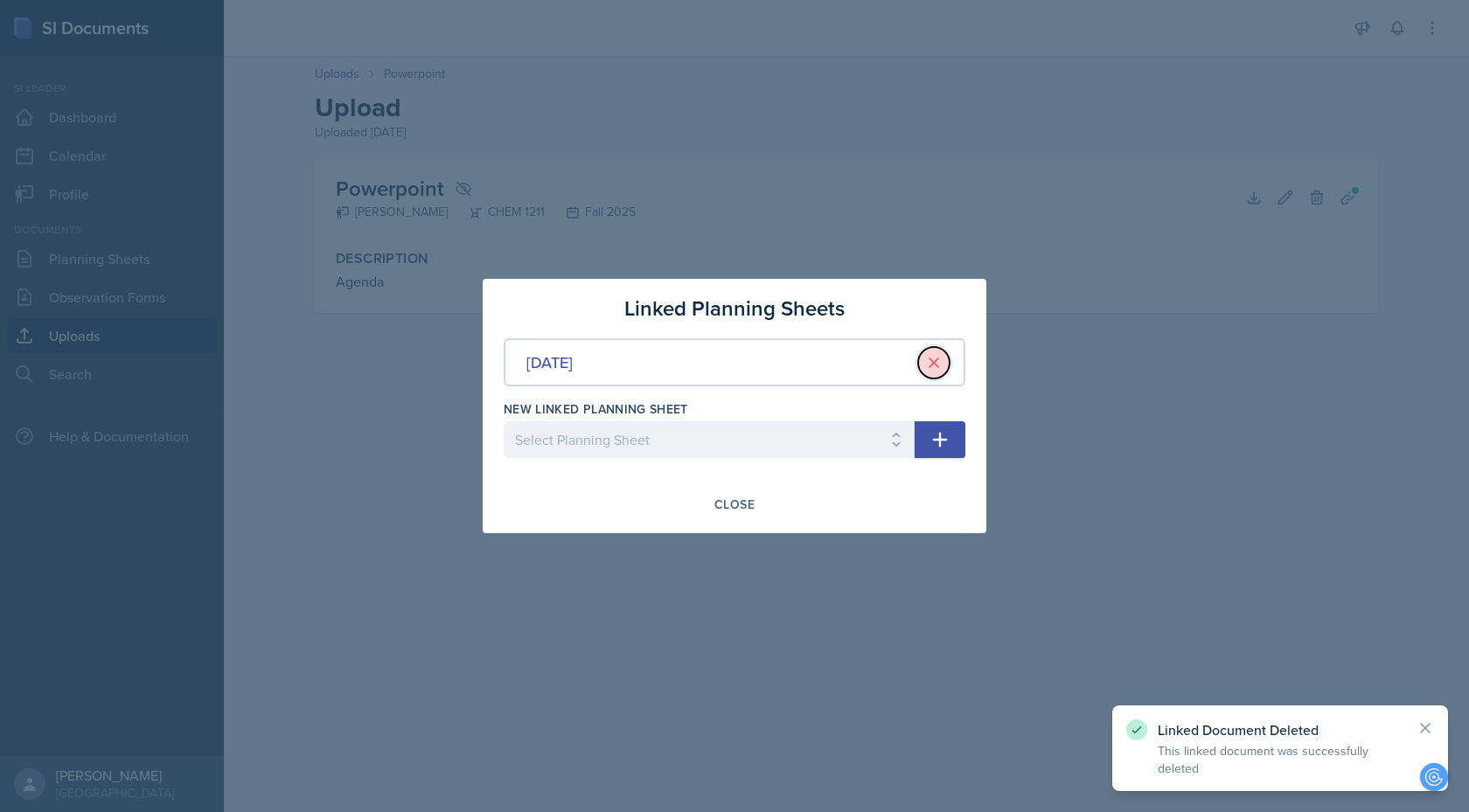
click at [932, 368] on icon at bounding box center [934, 362] width 17 height 17
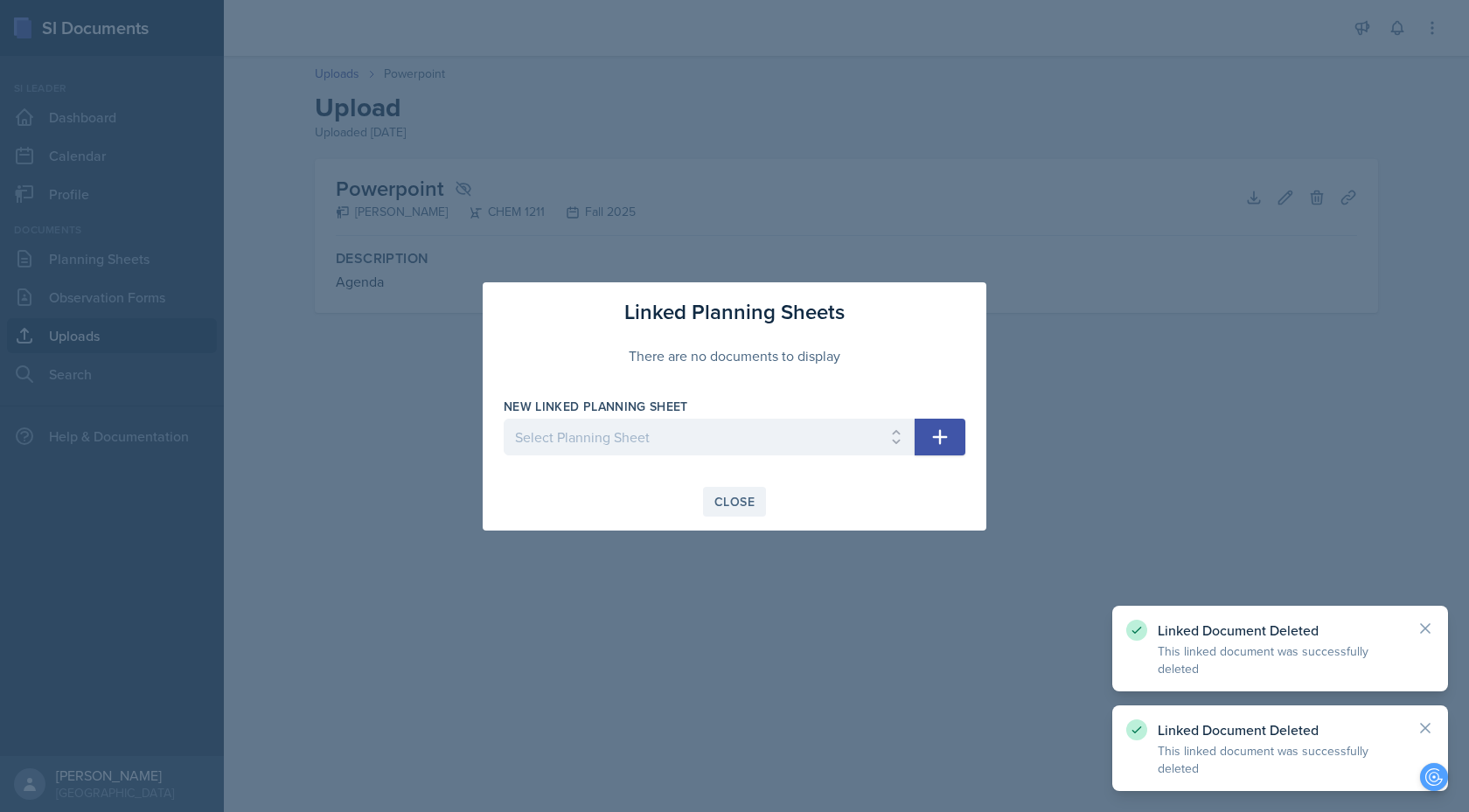
click at [728, 502] on div "Close" at bounding box center [734, 501] width 40 height 14
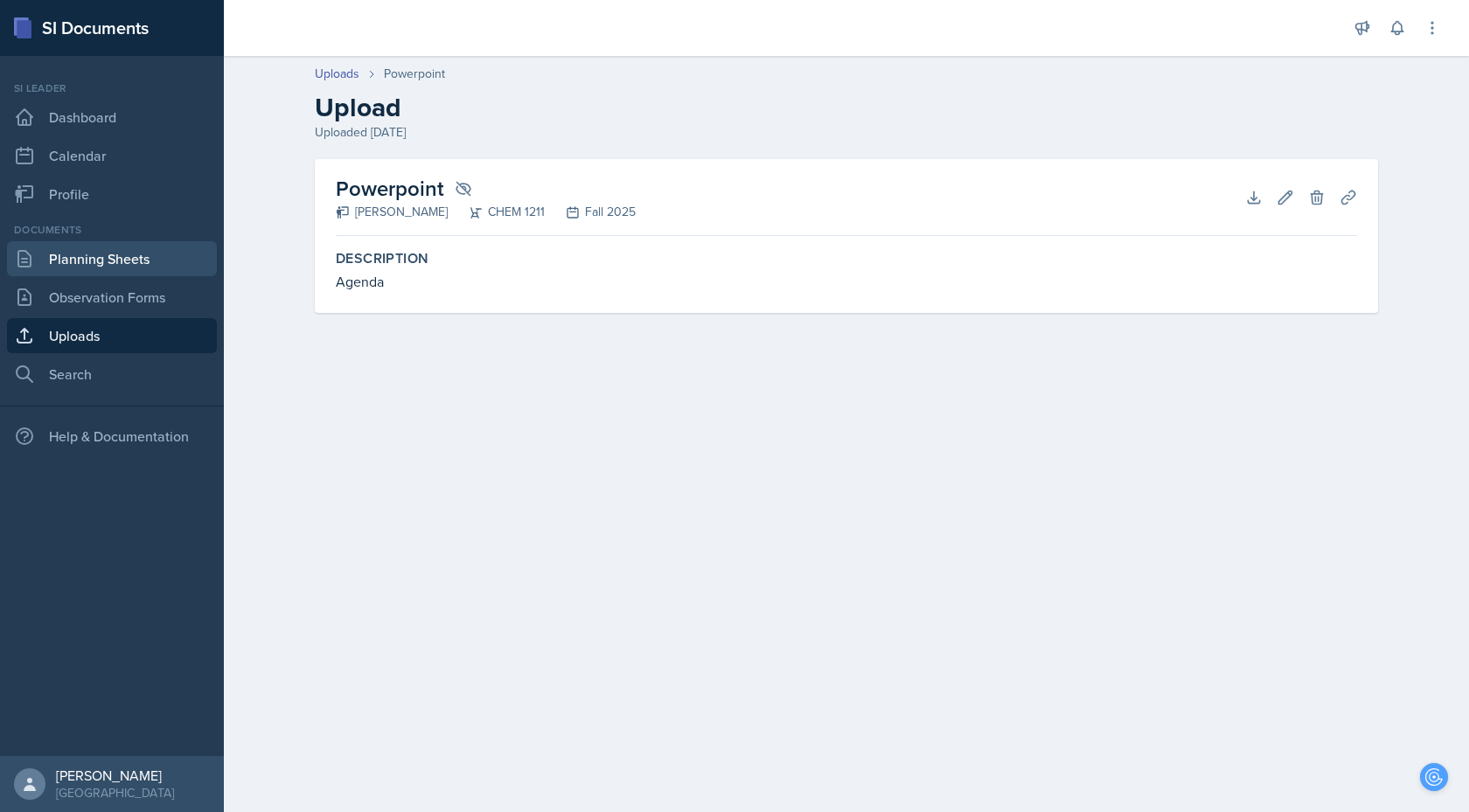
click at [126, 257] on link "Planning Sheets" at bounding box center [111, 258] width 210 height 35
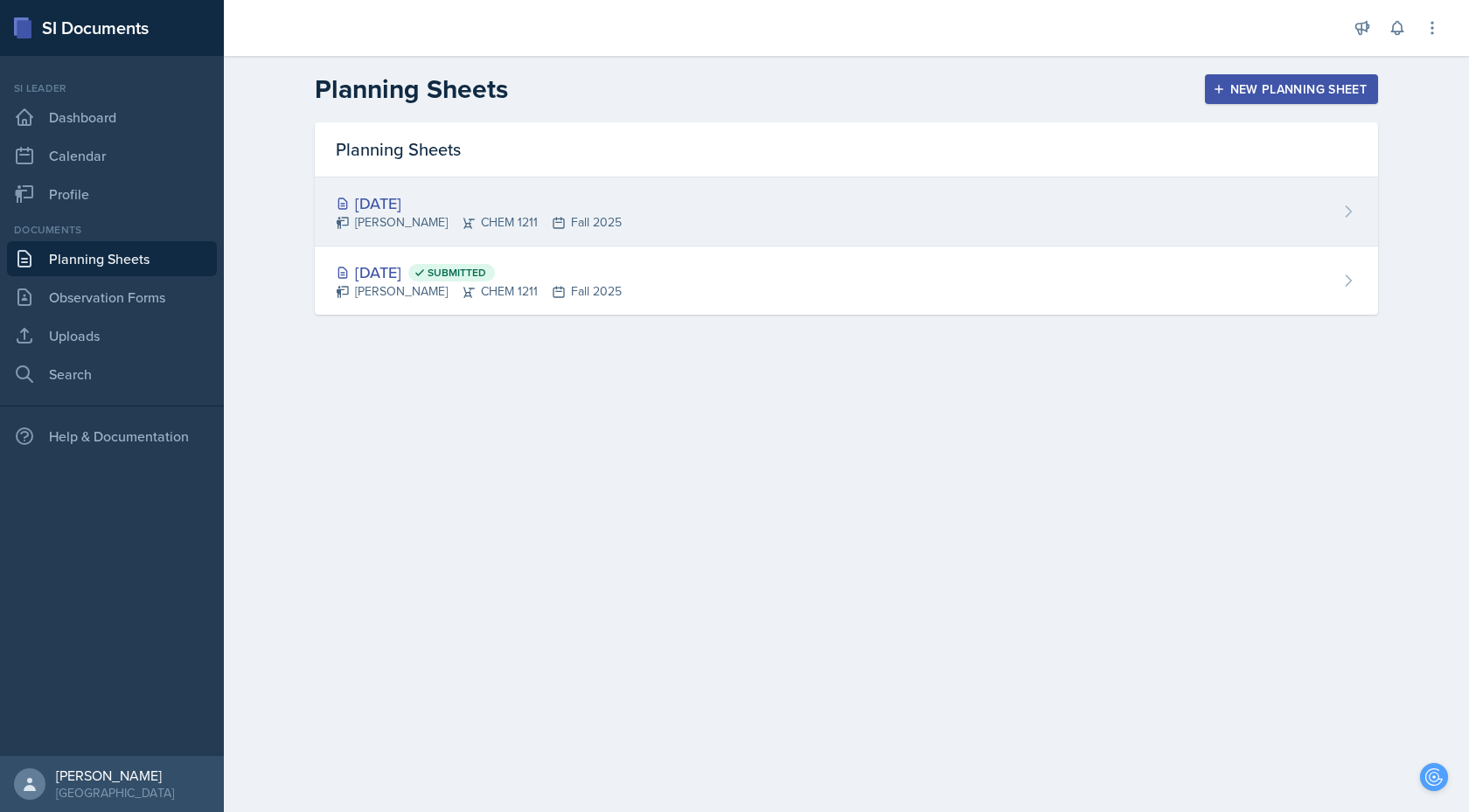
click at [420, 205] on div "[DATE]" at bounding box center [479, 203] width 286 height 24
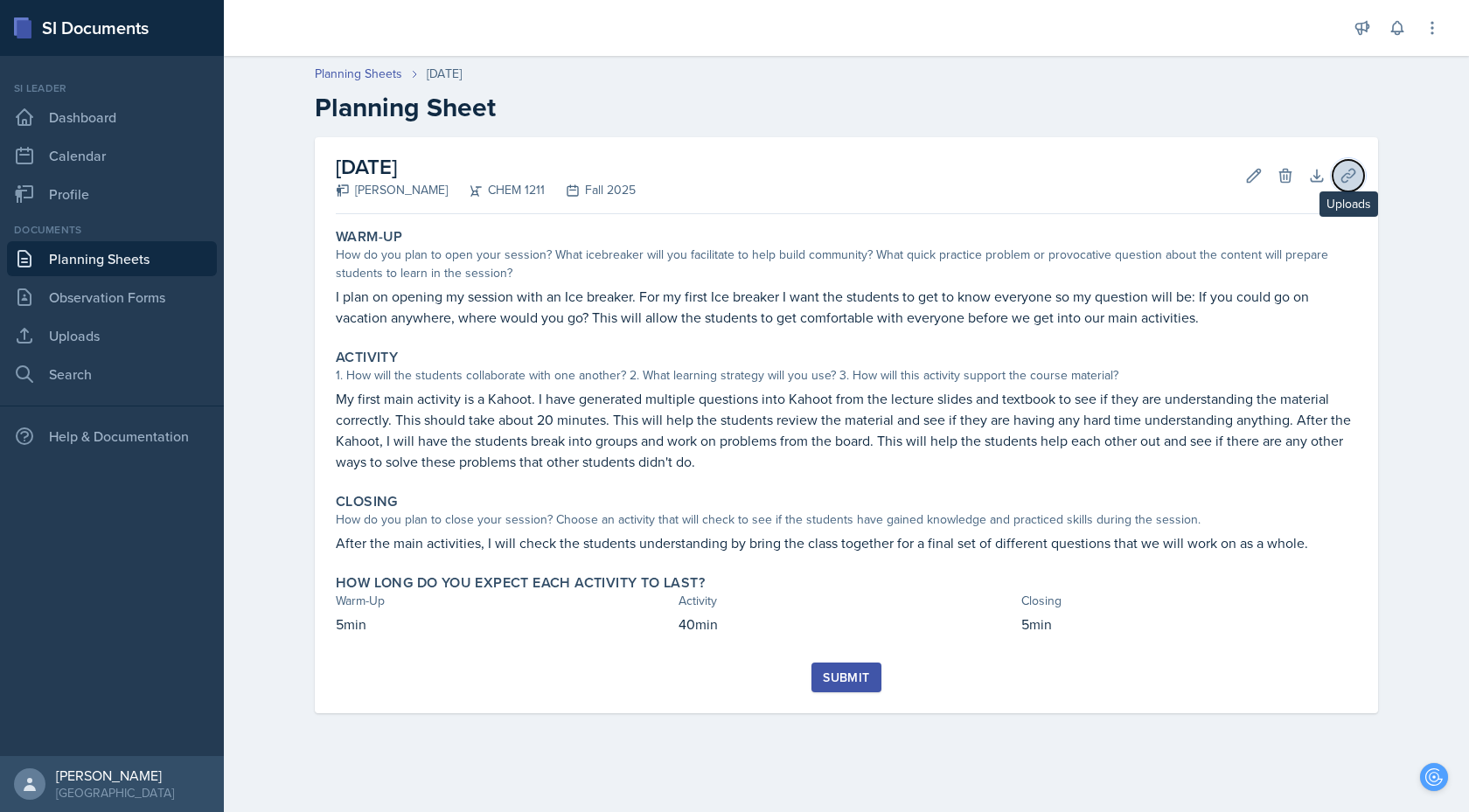
click at [1343, 176] on icon at bounding box center [1347, 175] width 13 height 13
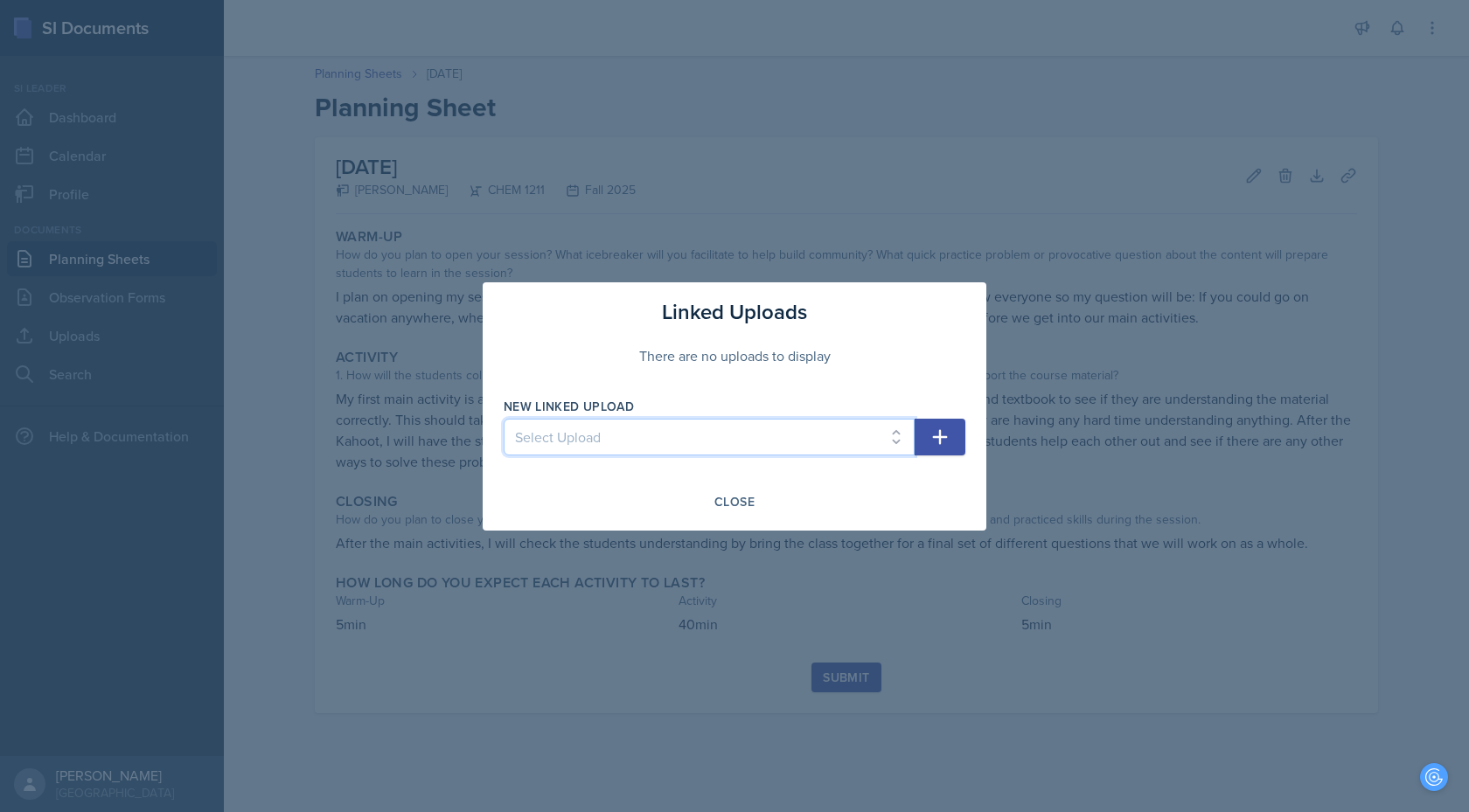
click at [814, 440] on select "Select Upload Powerpoint" at bounding box center [708, 437] width 411 height 36
select select "21aaf323-d706-4f55-abf8-ea735e31a4a2"
click at [723, 352] on div "There are no uploads to display" at bounding box center [734, 356] width 461 height 55
click at [733, 505] on div "Close" at bounding box center [734, 501] width 40 height 14
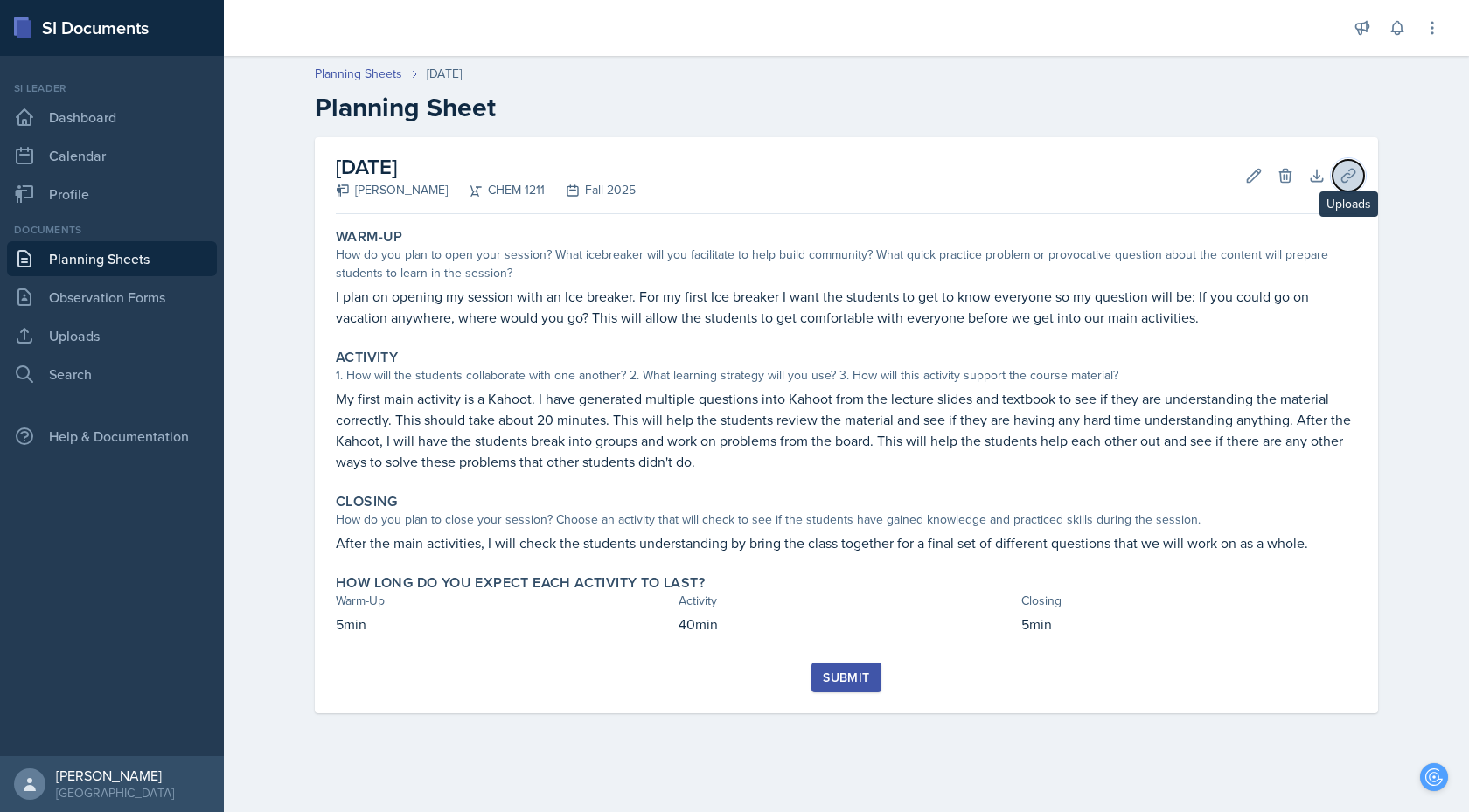
click at [1348, 167] on icon at bounding box center [1348, 175] width 17 height 17
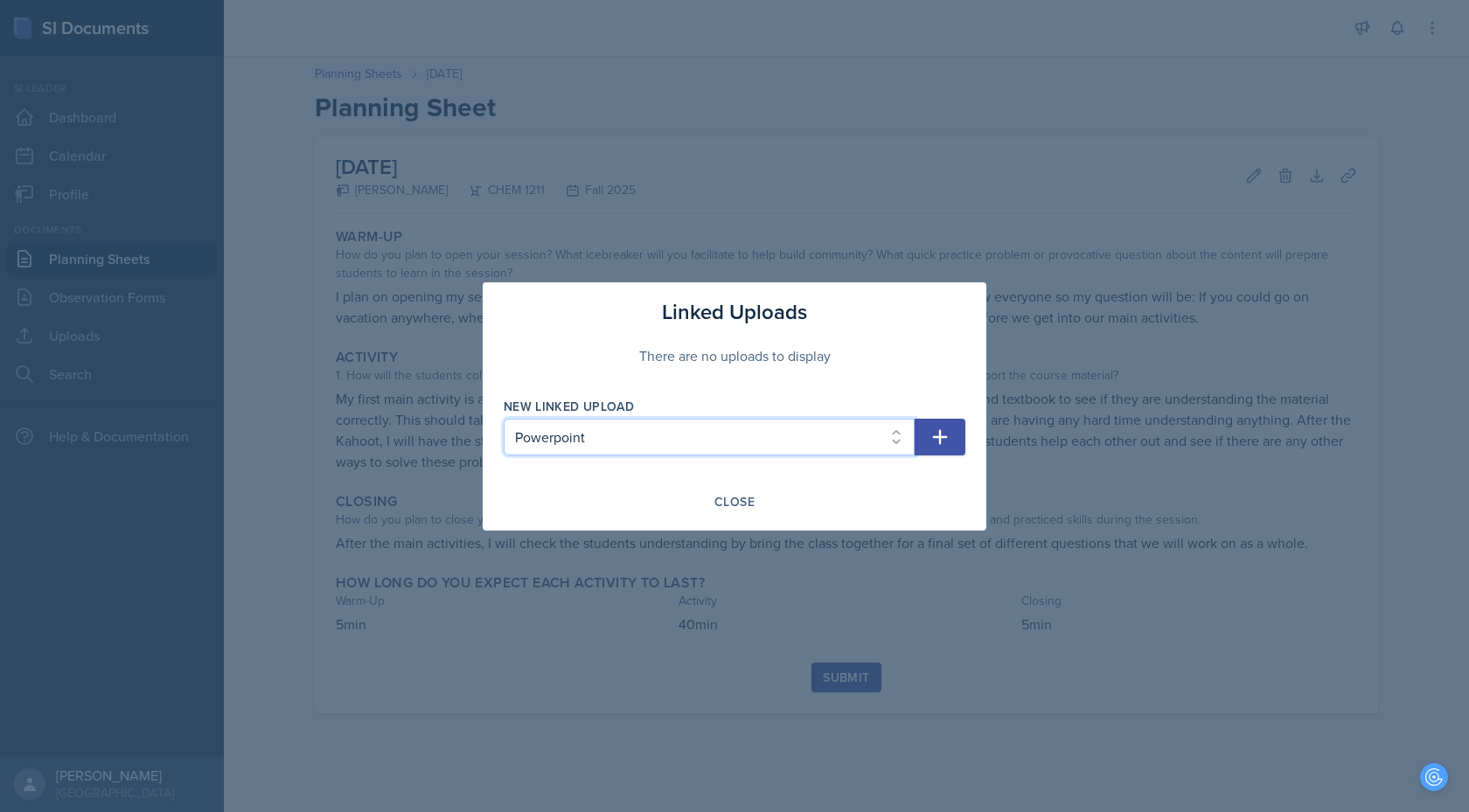
click at [875, 433] on select "Select Upload Powerpoint" at bounding box center [708, 437] width 411 height 36
click at [764, 441] on select "Select Upload Powerpoint" at bounding box center [708, 437] width 411 height 36
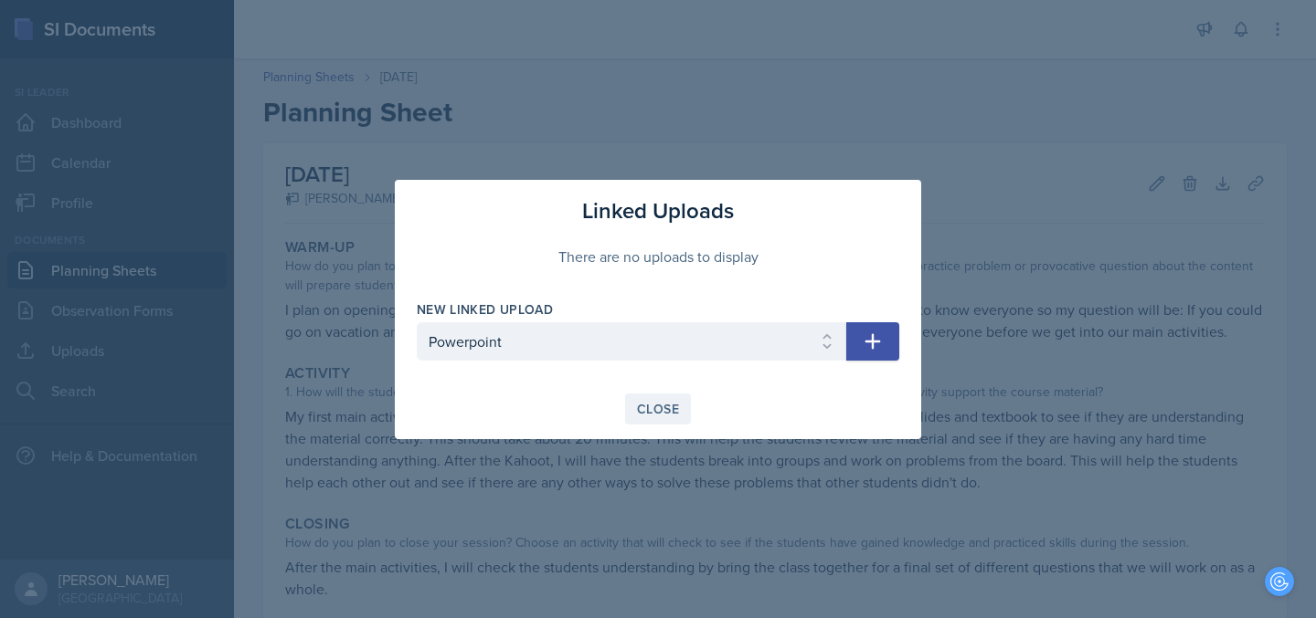
click at [650, 411] on div "Close" at bounding box center [658, 409] width 42 height 15
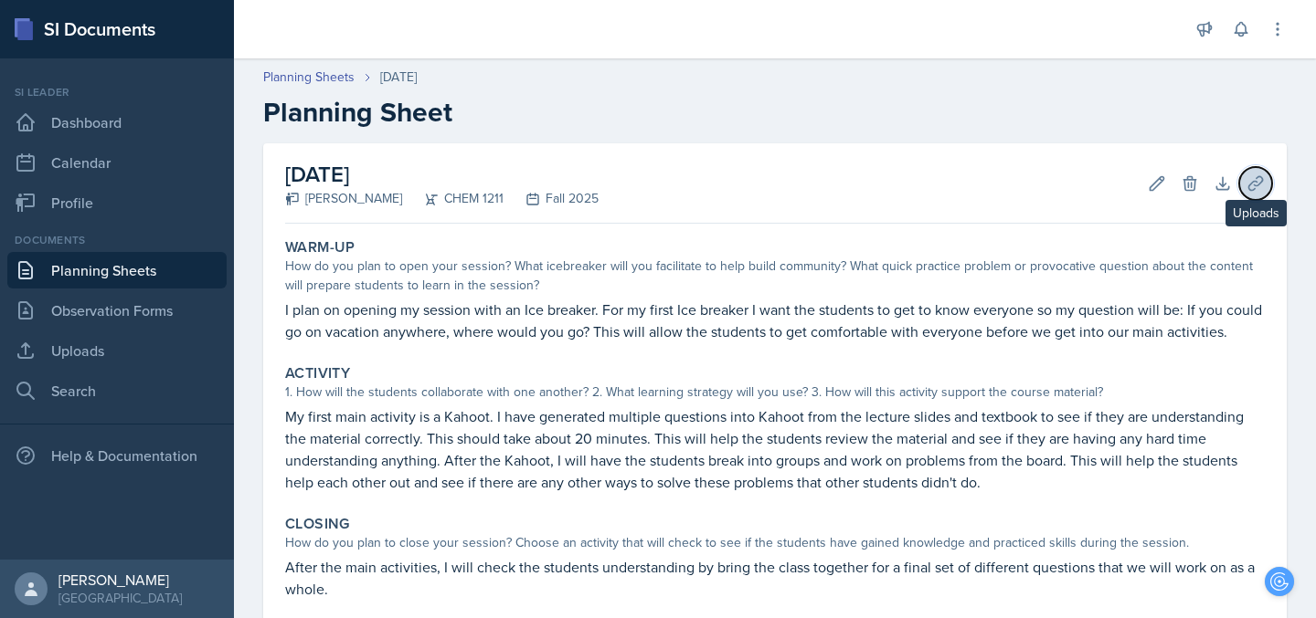
click at [1251, 185] on icon at bounding box center [1255, 183] width 18 height 18
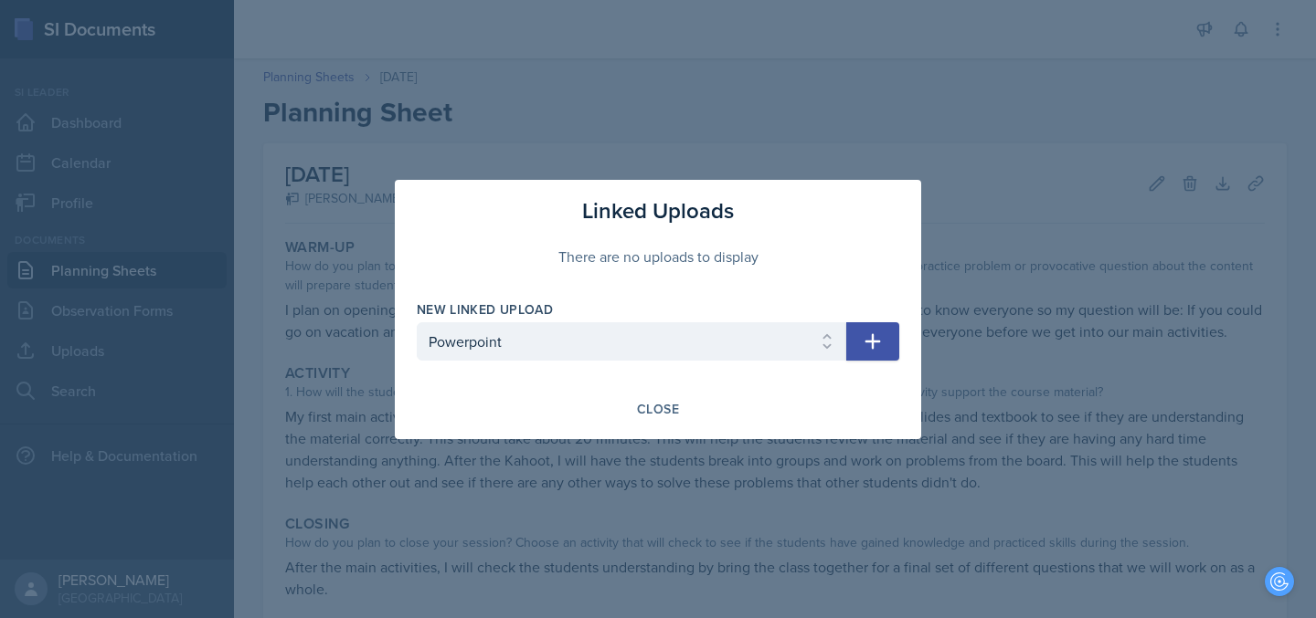
click at [882, 344] on icon "button" at bounding box center [872, 342] width 22 height 22
select select
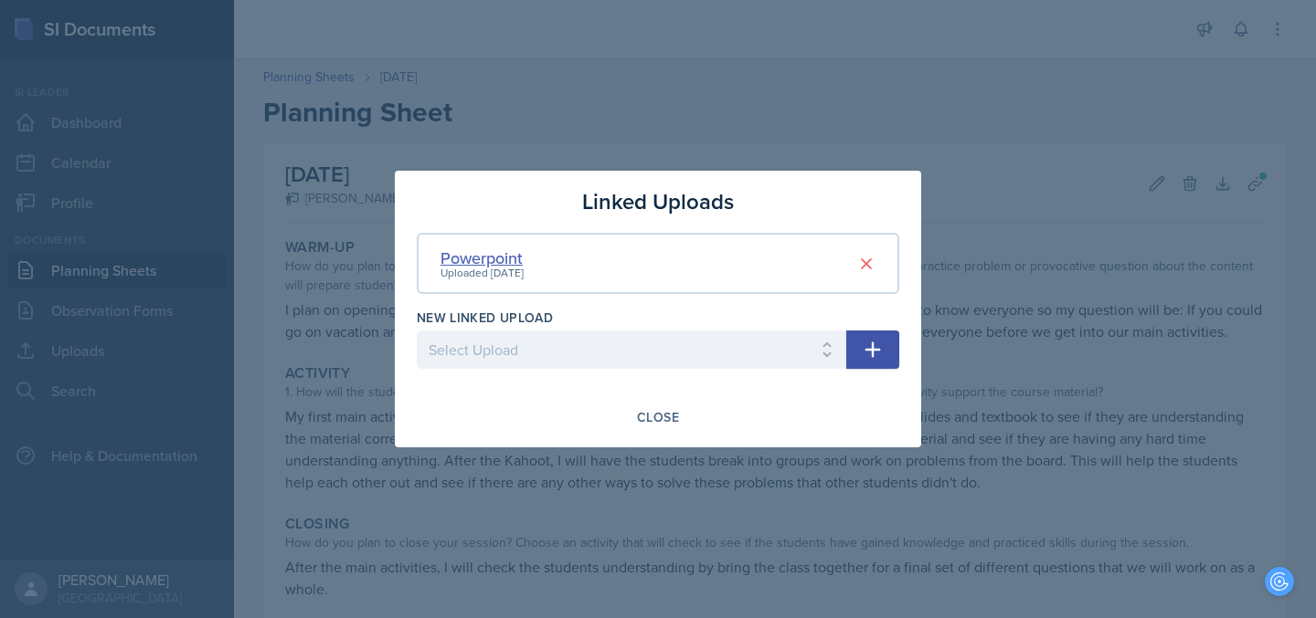
click at [481, 259] on div "Powerpoint" at bounding box center [481, 258] width 83 height 25
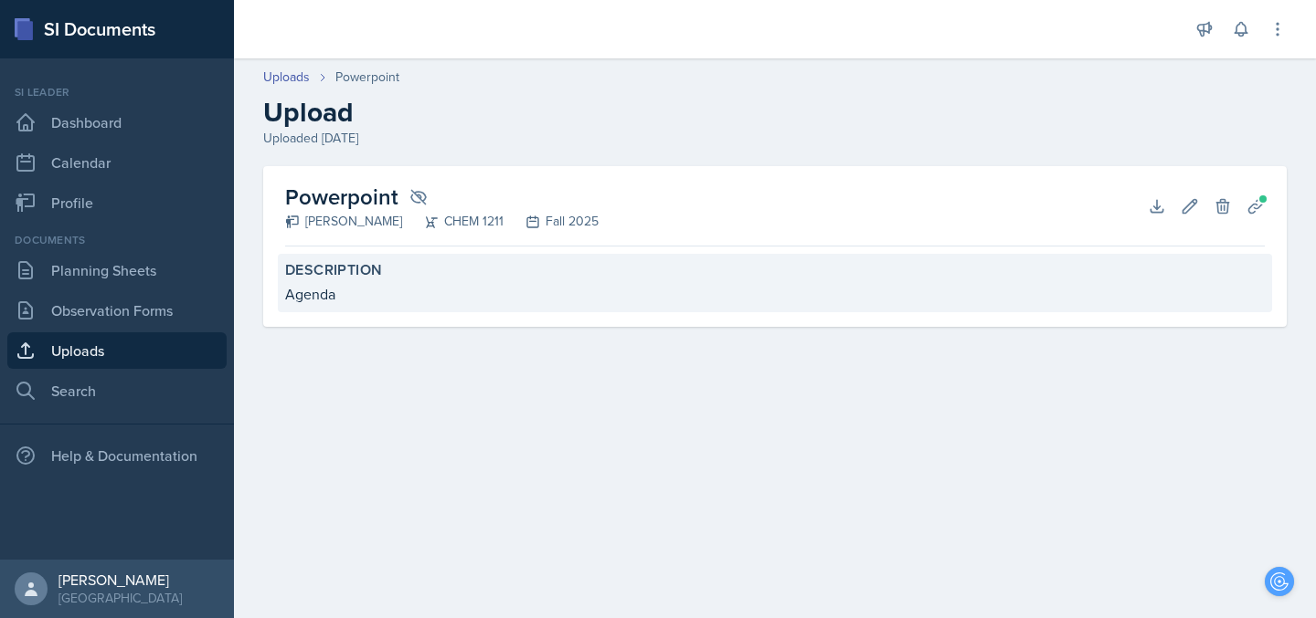
click at [337, 292] on div "Agenda" at bounding box center [774, 294] width 979 height 22
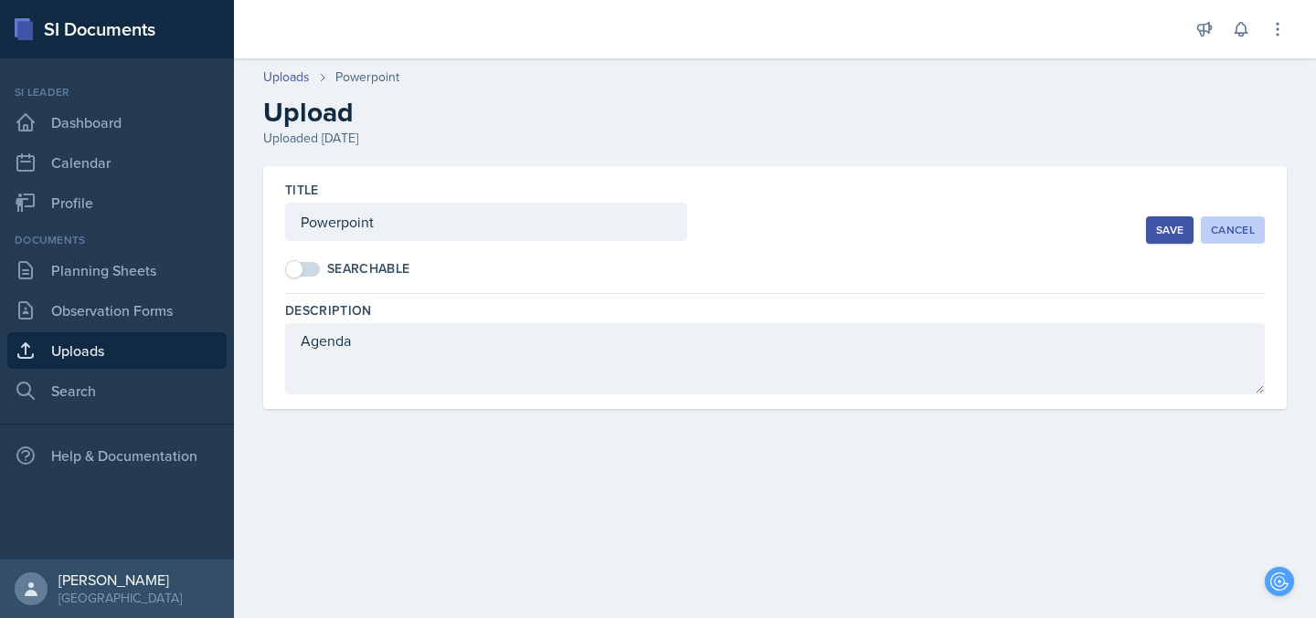
click at [1215, 230] on div "Cancel" at bounding box center [1232, 230] width 44 height 15
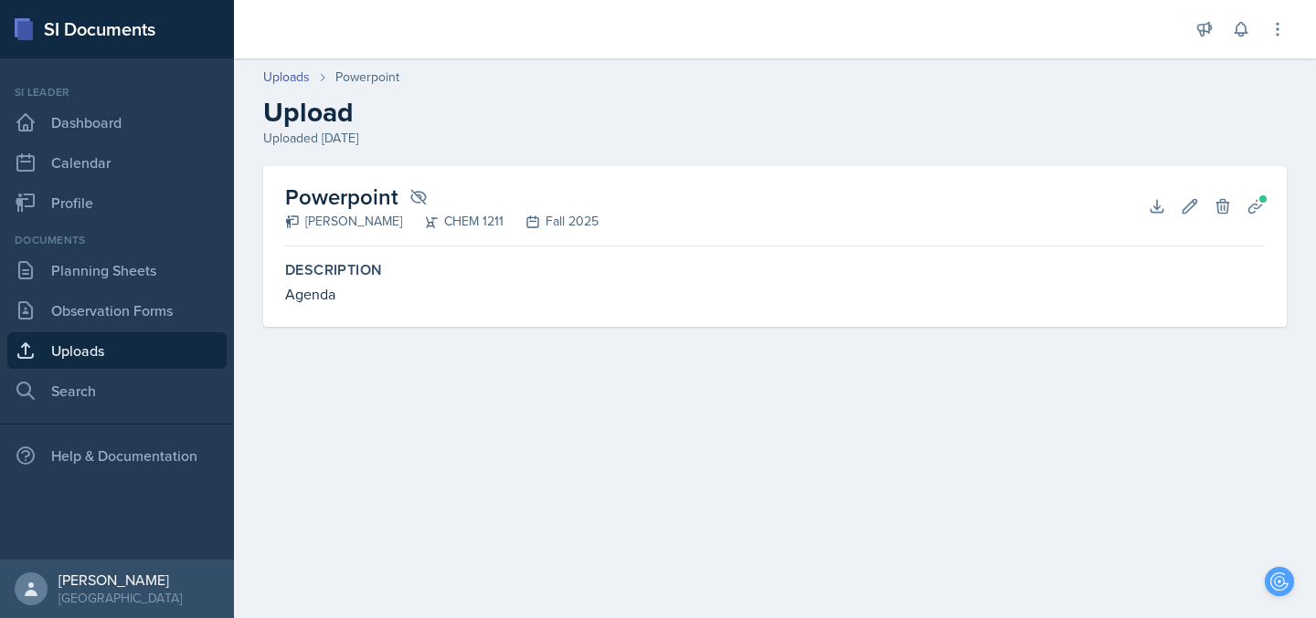
click at [71, 350] on link "Uploads" at bounding box center [116, 351] width 219 height 37
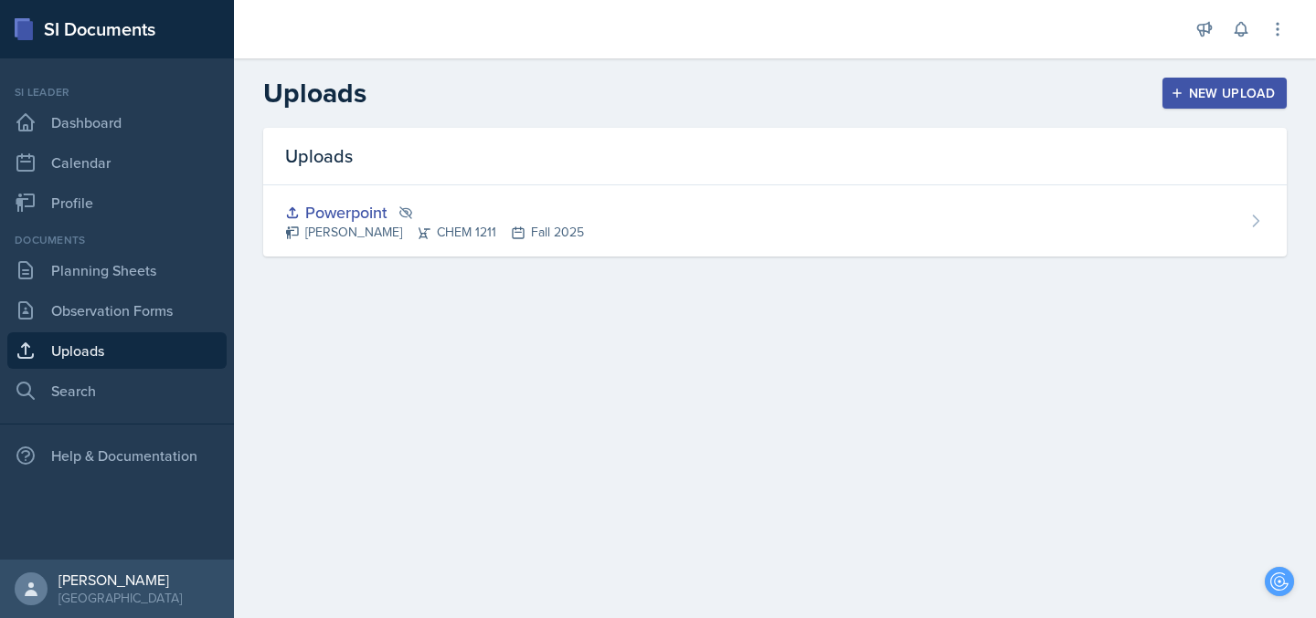
click at [71, 350] on link "Uploads" at bounding box center [116, 351] width 219 height 37
click at [1180, 91] on icon "button" at bounding box center [1176, 93] width 13 height 13
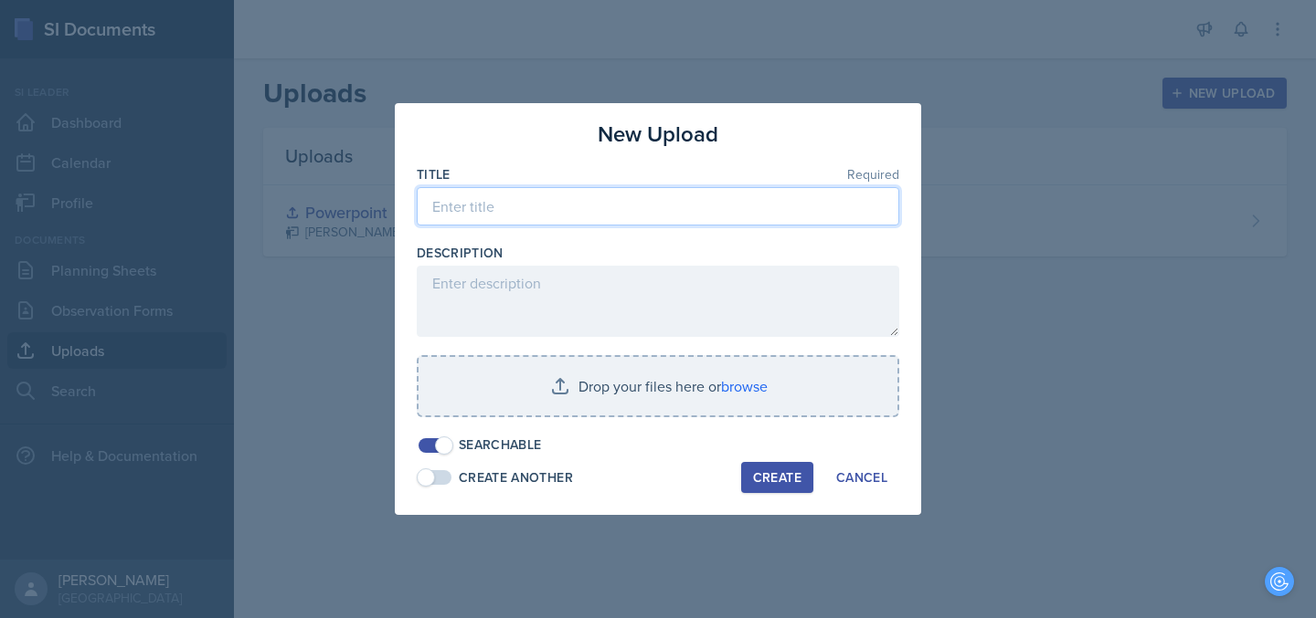
click at [653, 196] on input at bounding box center [658, 206] width 482 height 38
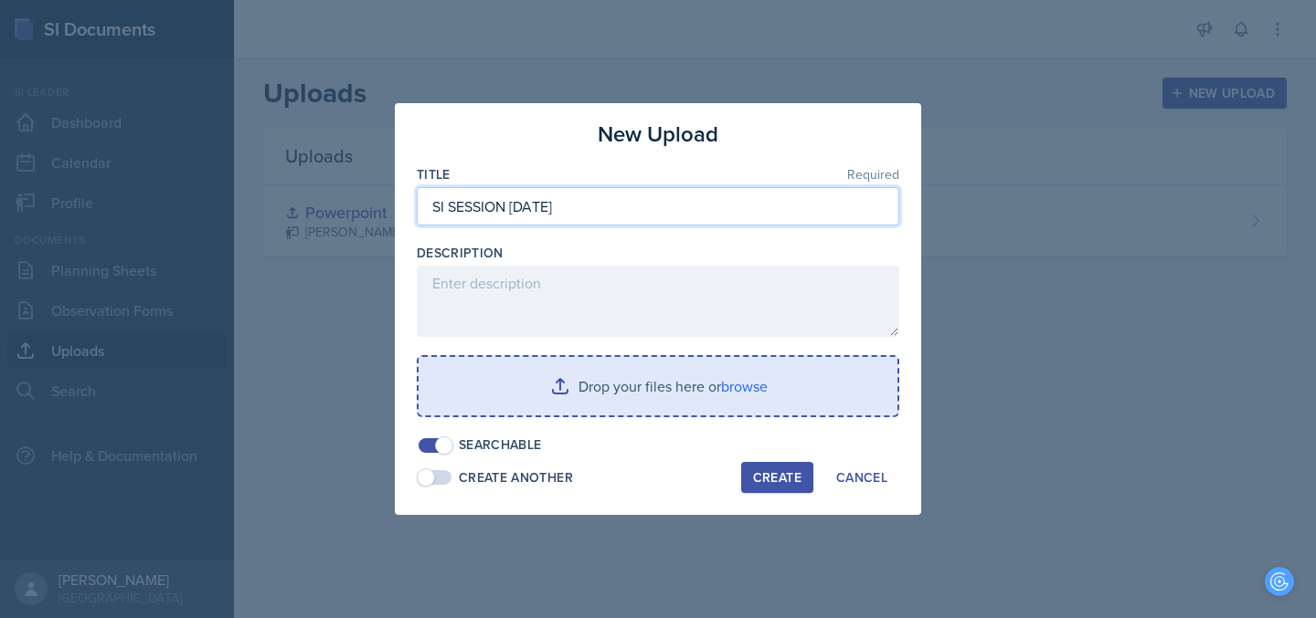
type input "SI SESSION [DATE]"
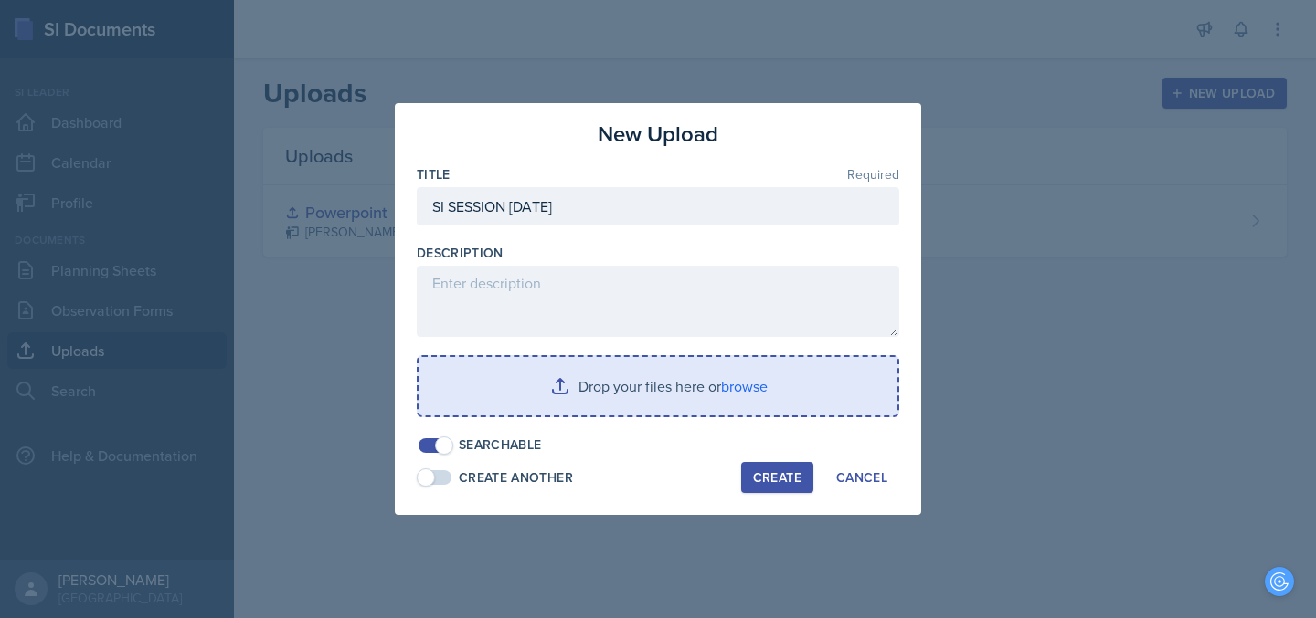
click at [751, 393] on input "file" at bounding box center [657, 386] width 479 height 58
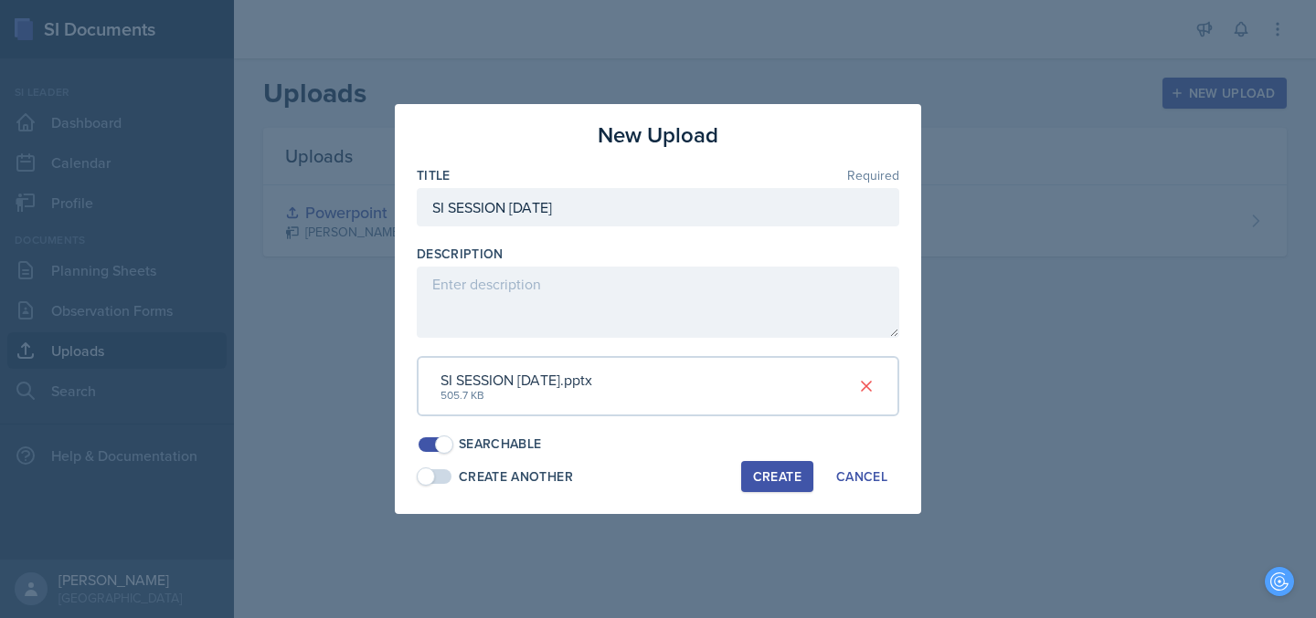
click at [769, 479] on div "Create" at bounding box center [777, 477] width 48 height 15
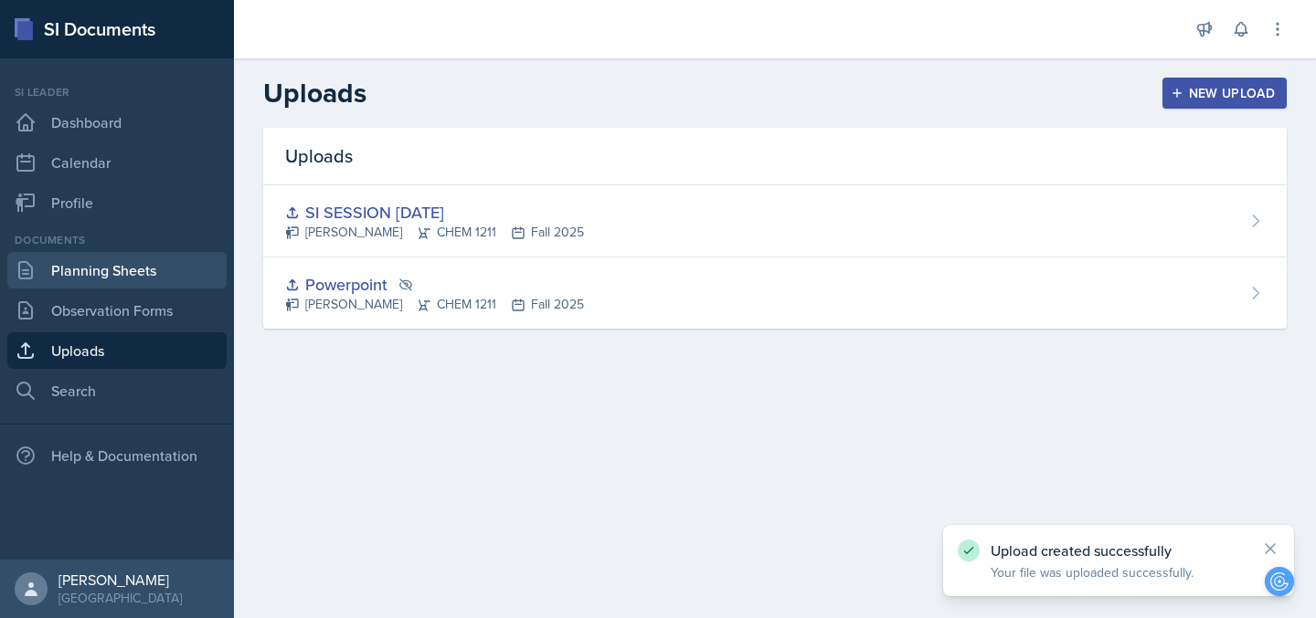
click at [103, 273] on link "Planning Sheets" at bounding box center [116, 270] width 219 height 37
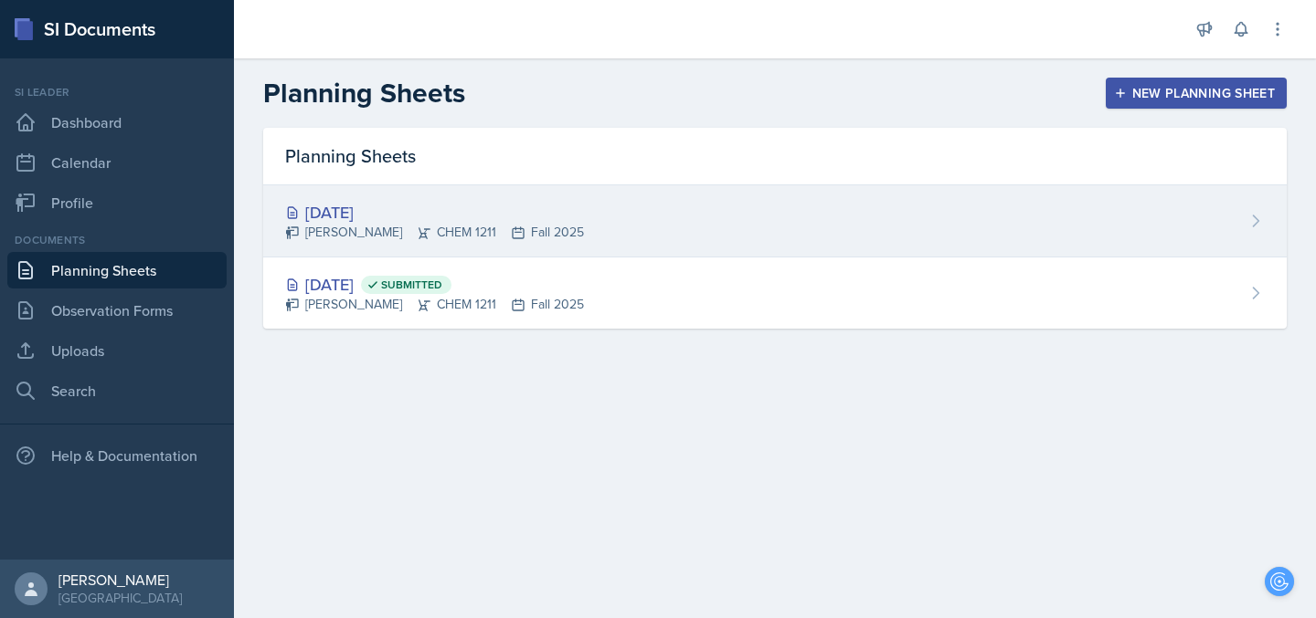
click at [428, 212] on div "[DATE]" at bounding box center [434, 212] width 299 height 25
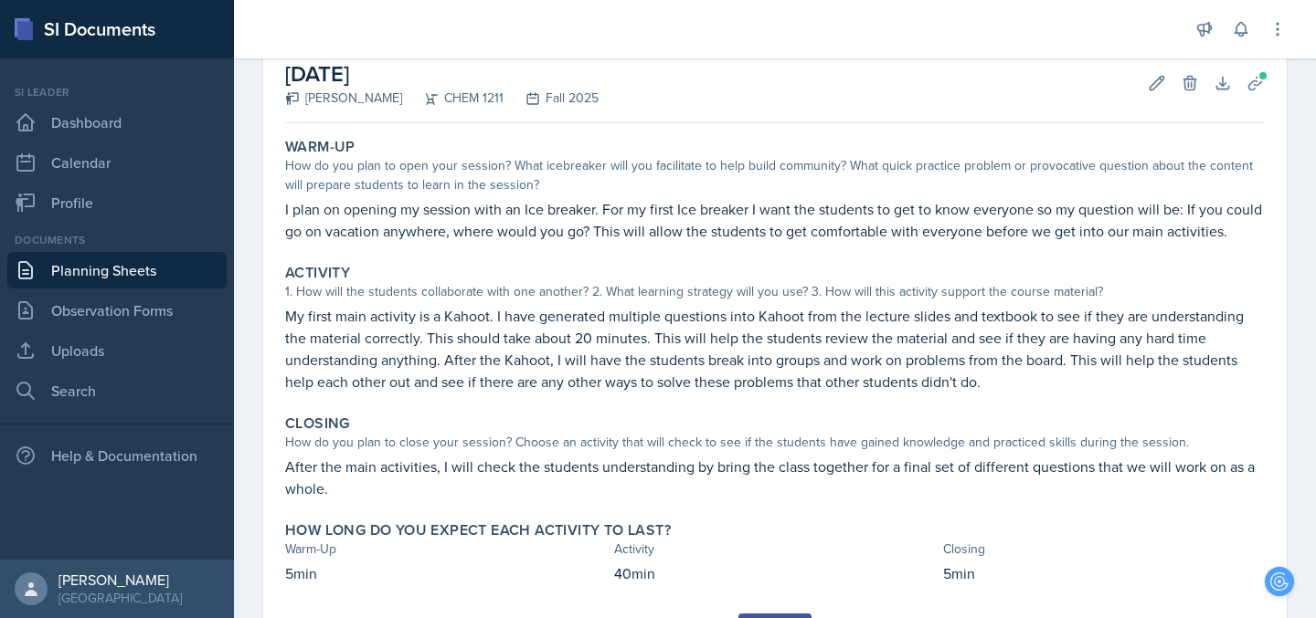
scroll to position [111, 0]
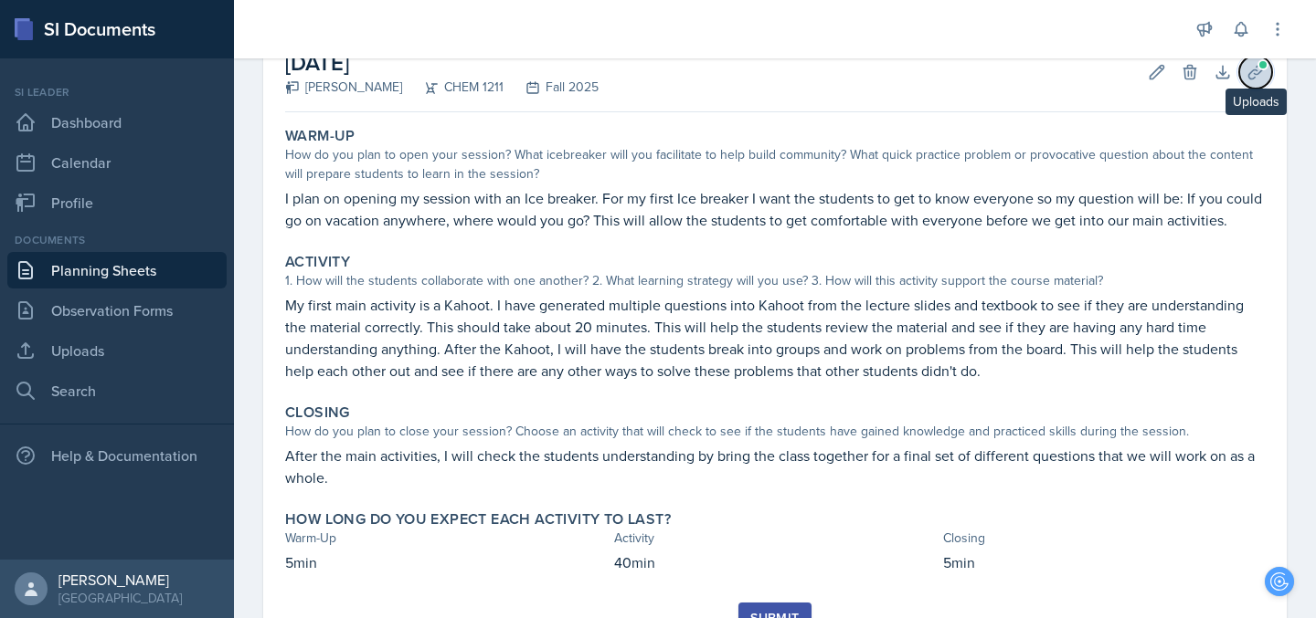
click at [1252, 68] on icon at bounding box center [1255, 72] width 18 height 18
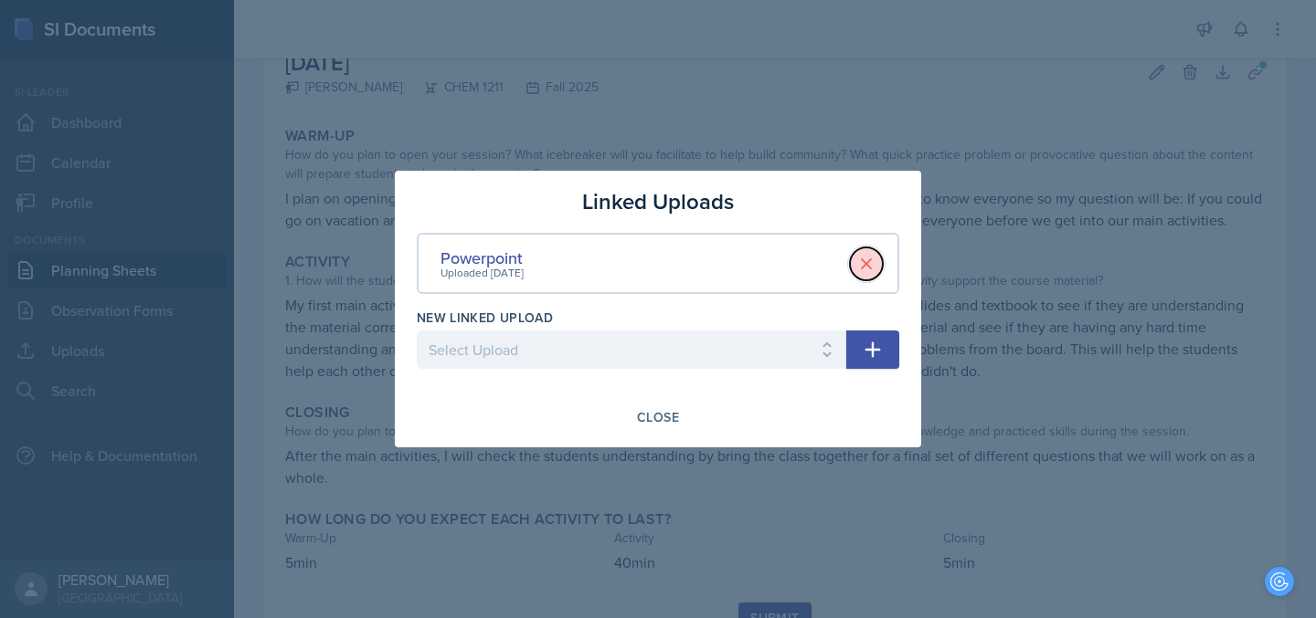
click at [871, 266] on icon at bounding box center [866, 264] width 18 height 18
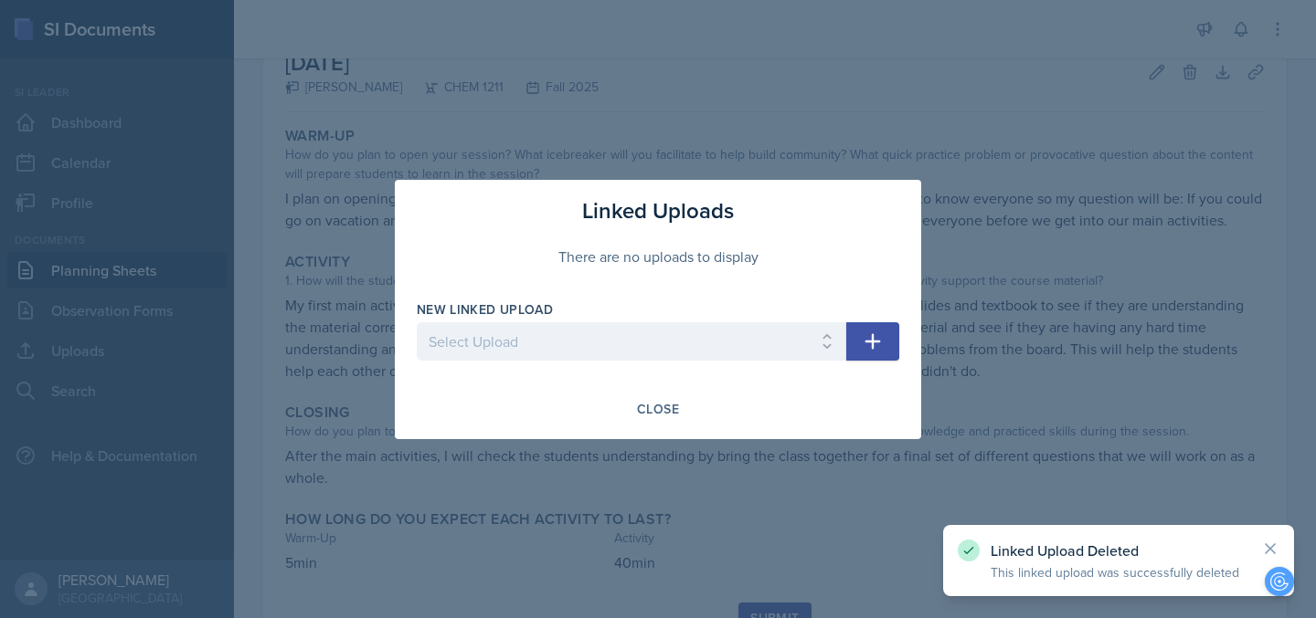
click at [795, 346] on select "Select Upload Powerpoint SI SESSION [DATE]" at bounding box center [631, 341] width 429 height 38
select select "7d64d41a-53e7-4214-913a-bca95977480f"
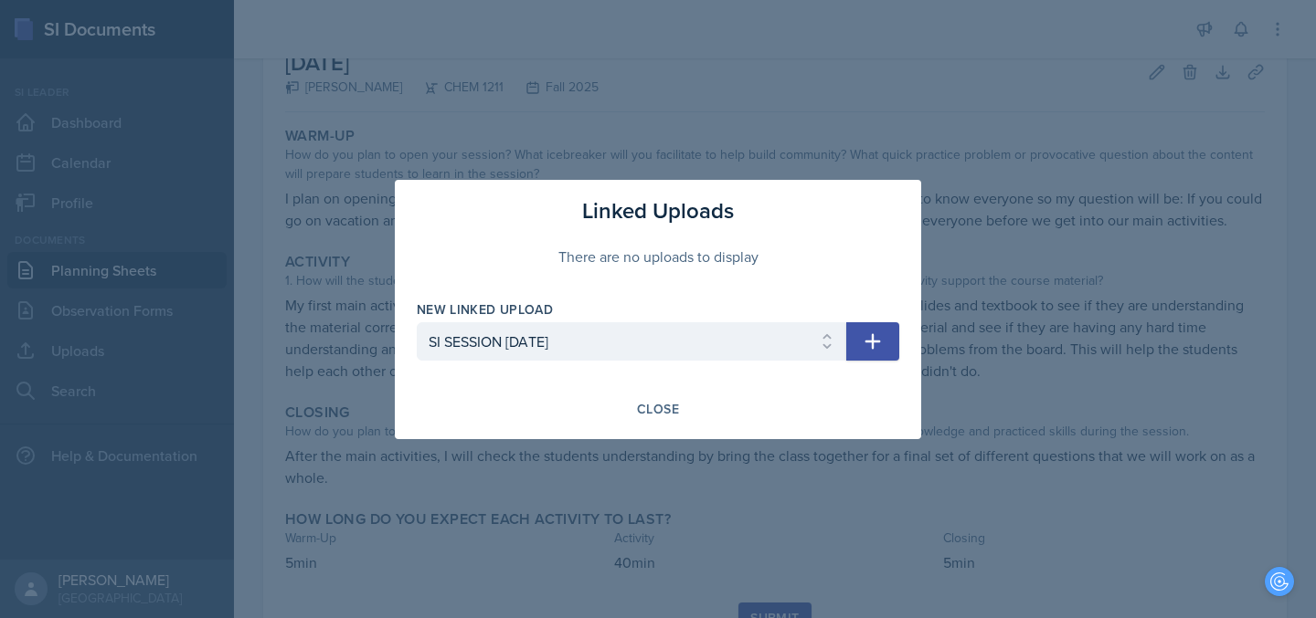
click at [872, 345] on icon "button" at bounding box center [873, 341] width 16 height 16
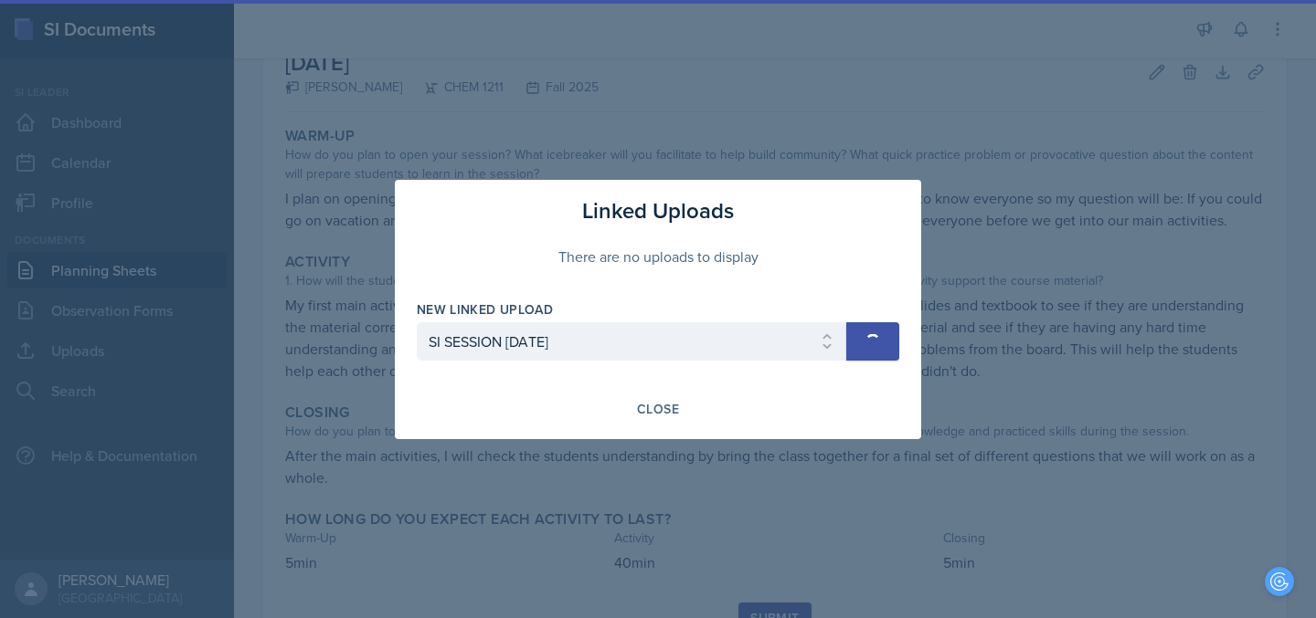
select select
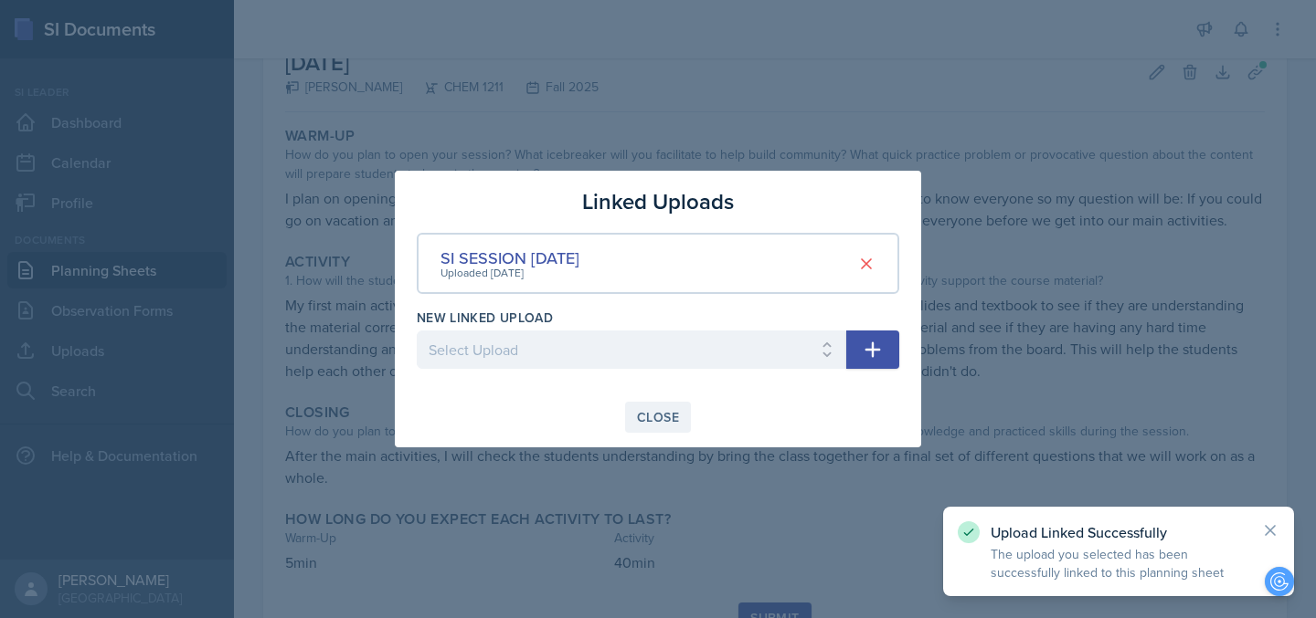
click at [666, 410] on div "Close" at bounding box center [658, 417] width 42 height 15
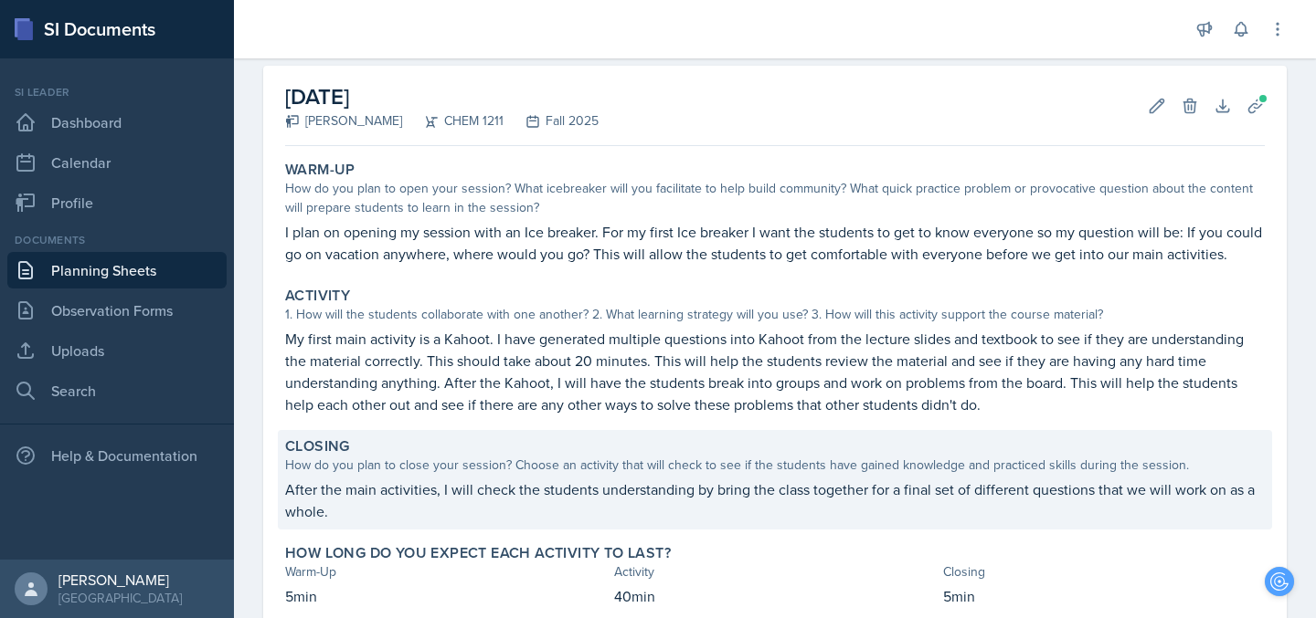
scroll to position [193, 0]
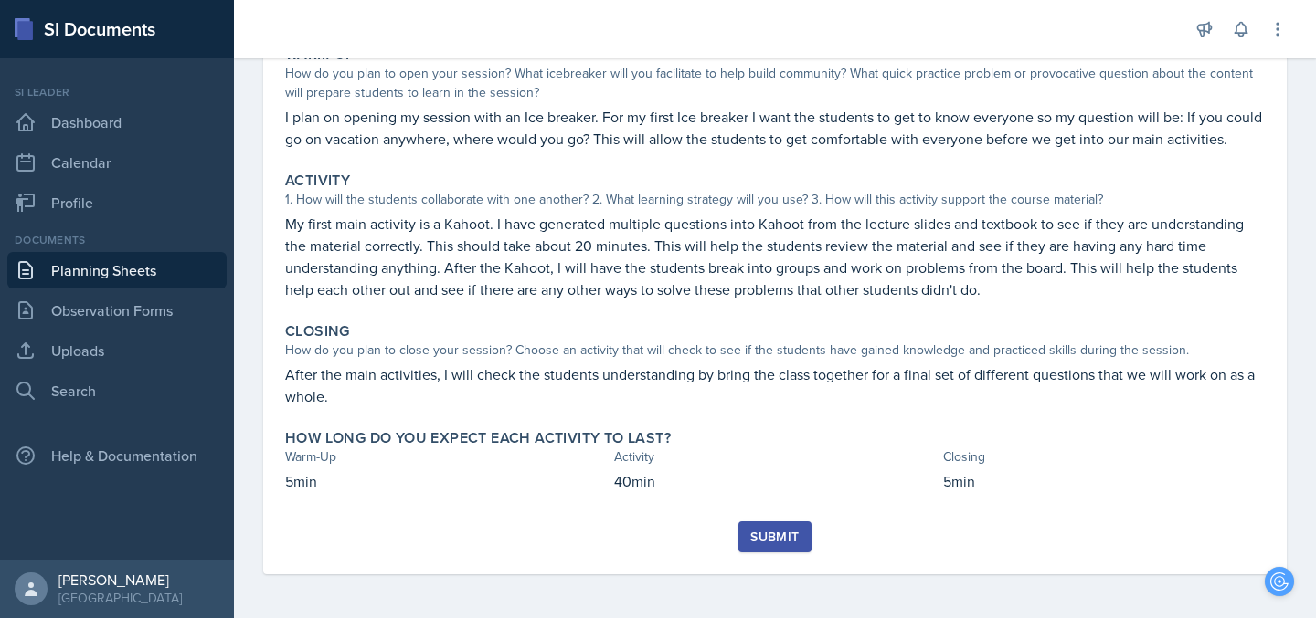
click at [766, 551] on button "Submit" at bounding box center [774, 537] width 72 height 31
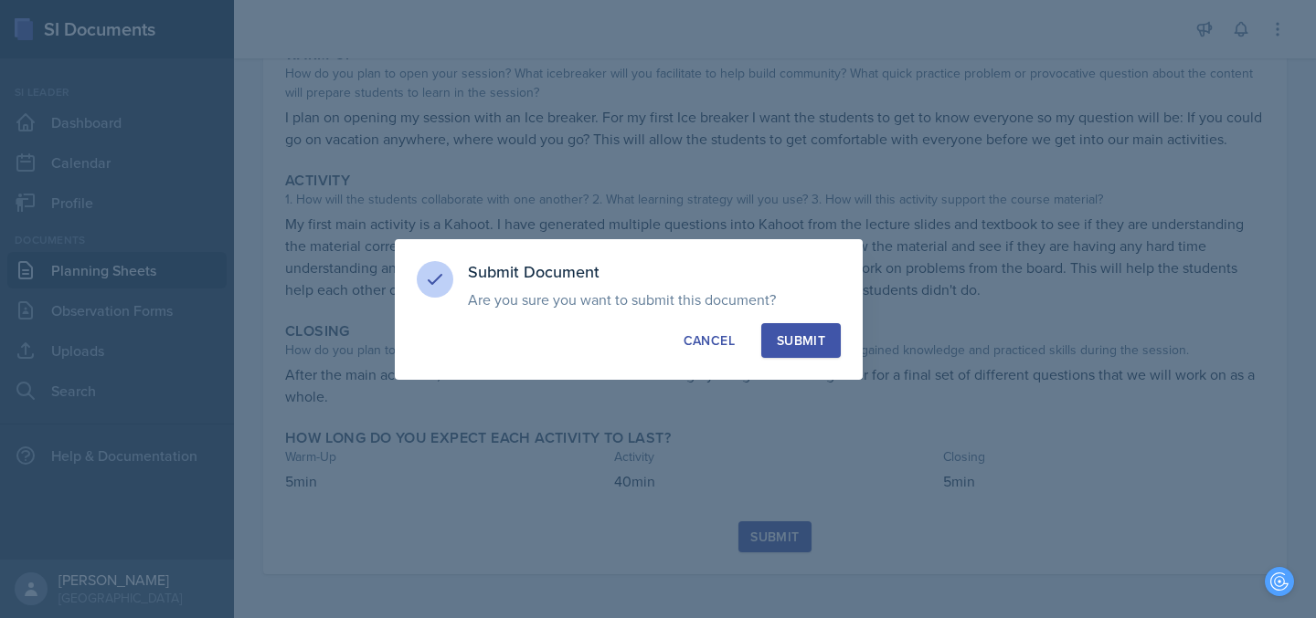
click at [811, 347] on div "Submit" at bounding box center [801, 341] width 48 height 18
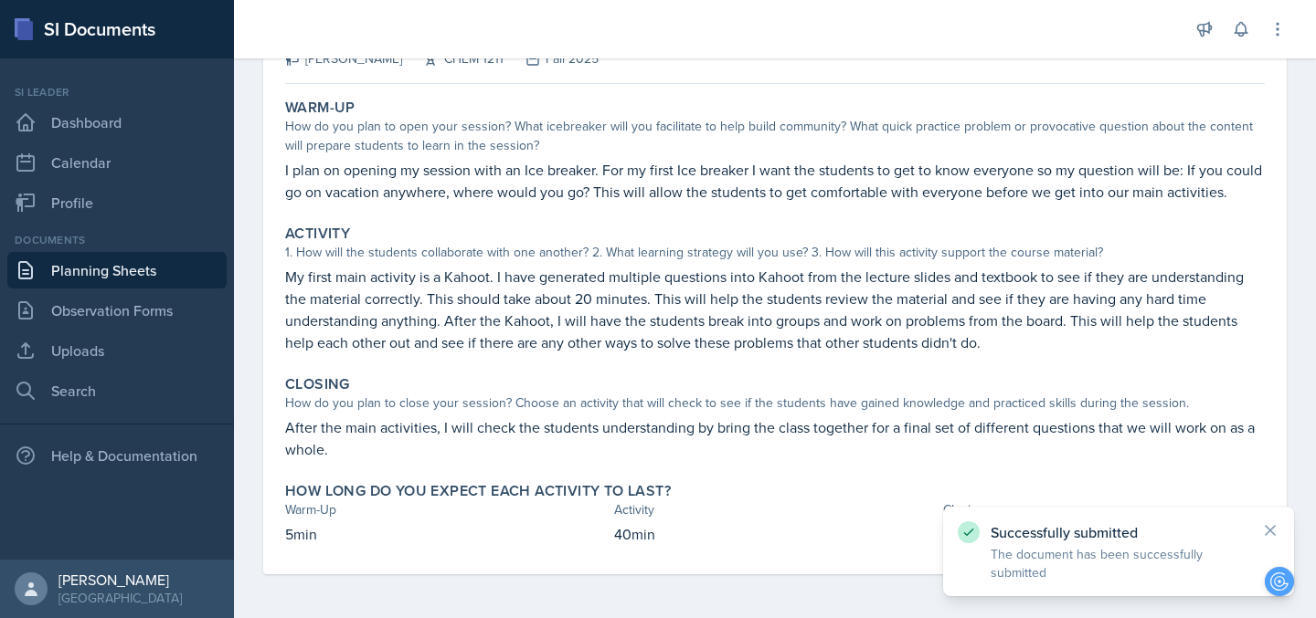
scroll to position [0, 0]
